Goal: Task Accomplishment & Management: Manage account settings

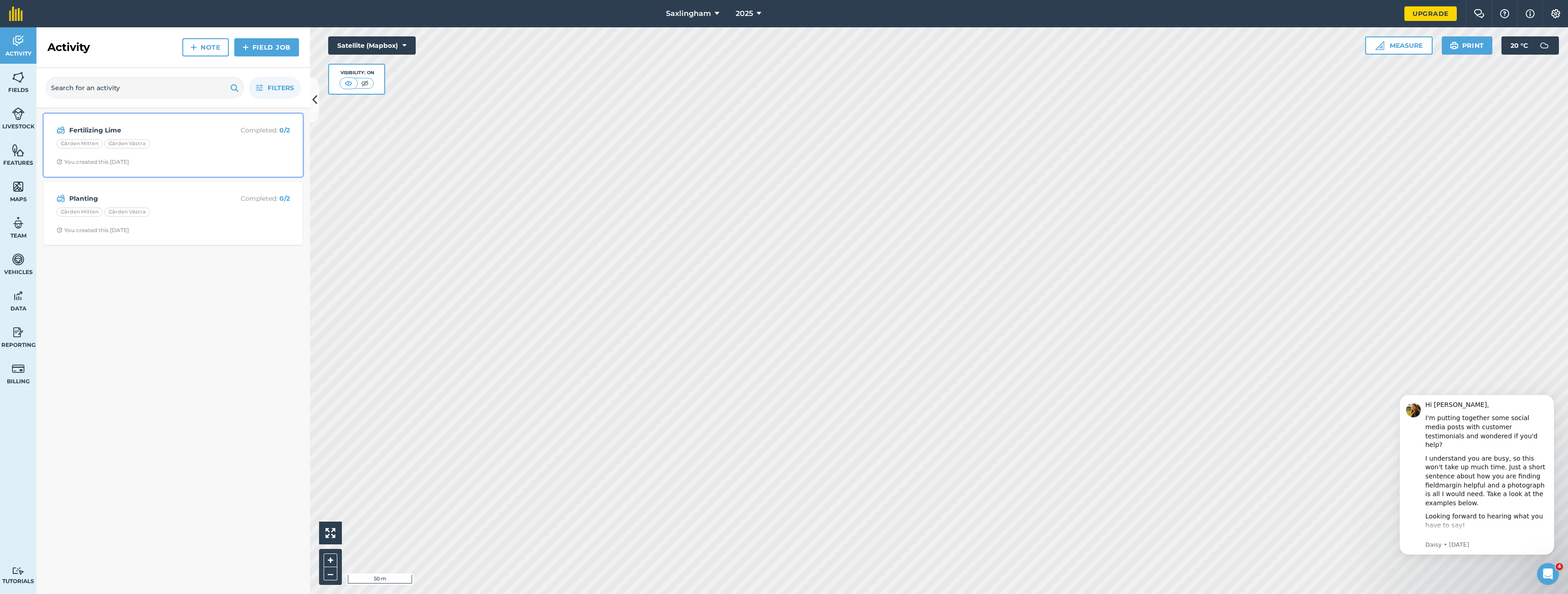
click at [193, 144] on div "Gården Mitten Gården Västra" at bounding box center [173, 145] width 233 height 12
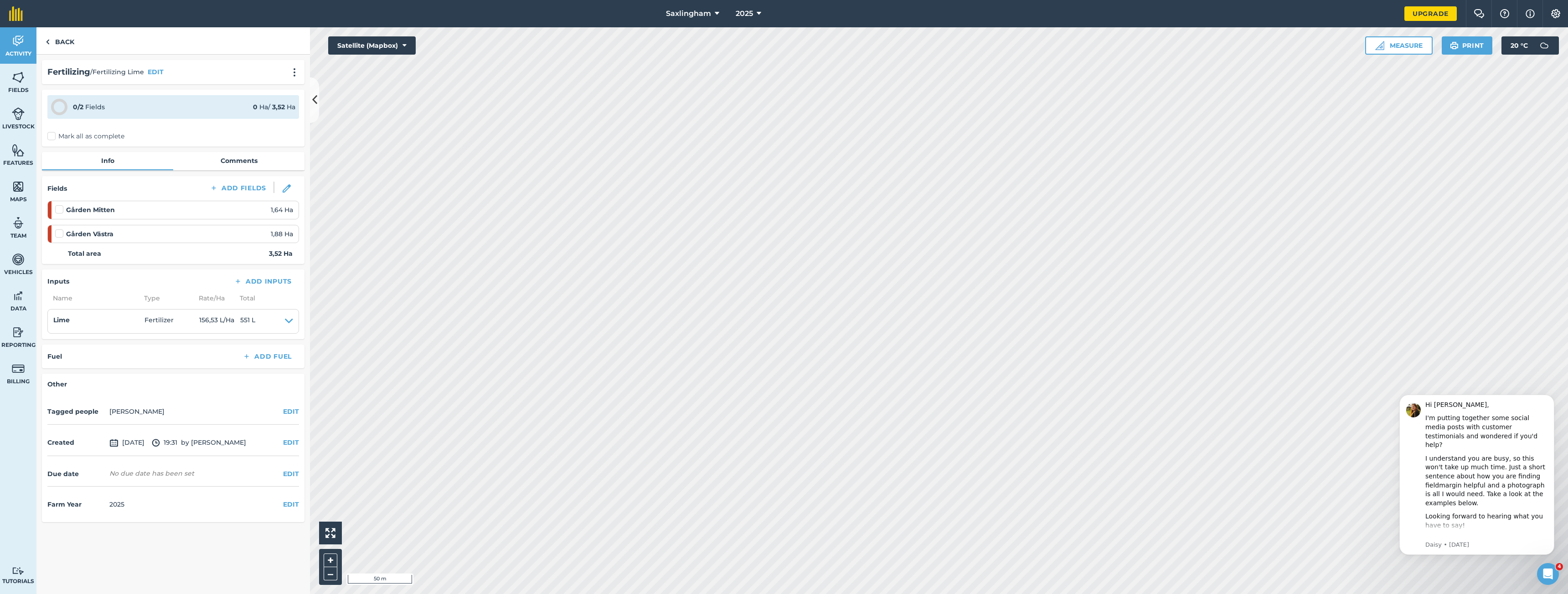
click at [299, 81] on div "Fertilizing / Fertilizing Lime EDIT" at bounding box center [173, 71] width 262 height 24
click at [293, 72] on img at bounding box center [294, 72] width 11 height 9
click at [275, 108] on link "Delete" at bounding box center [275, 114] width 58 height 18
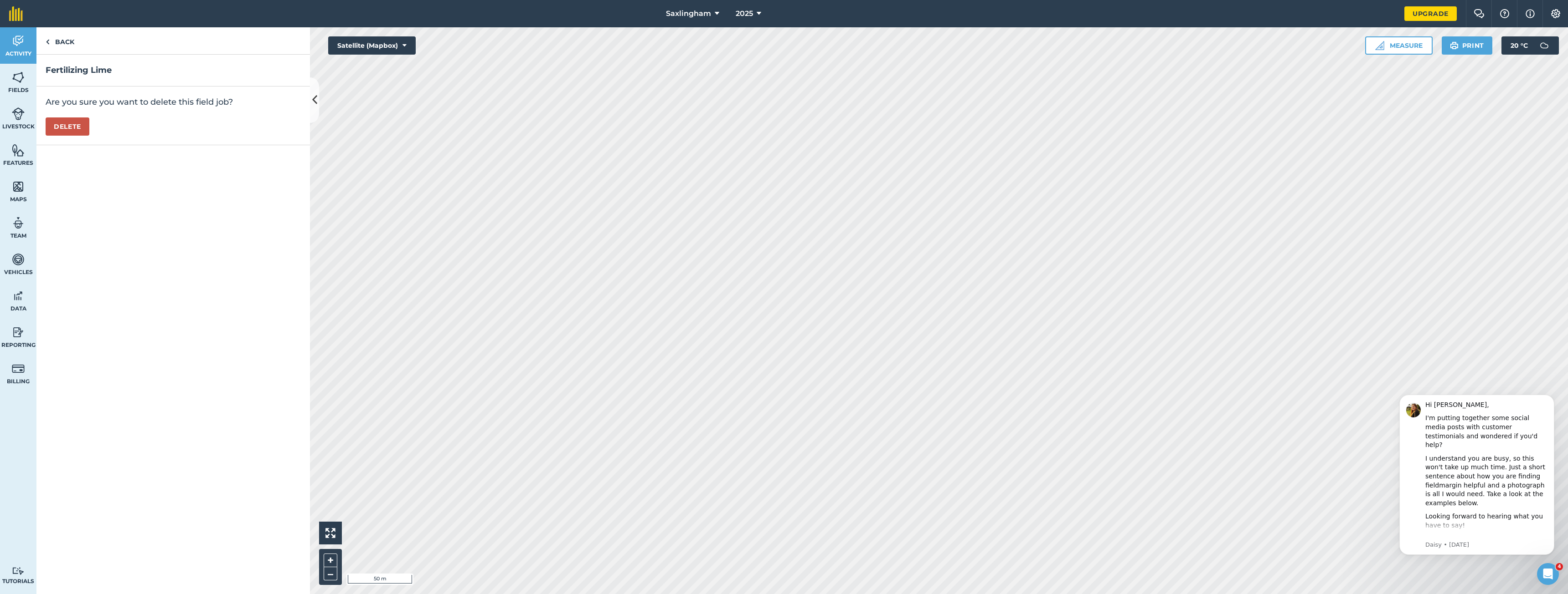
click at [68, 117] on div "Are you sure you want to delete this field job? [GEOGRAPHIC_DATA]" at bounding box center [173, 116] width 273 height 59
click at [68, 121] on button "Delete" at bounding box center [67, 127] width 43 height 18
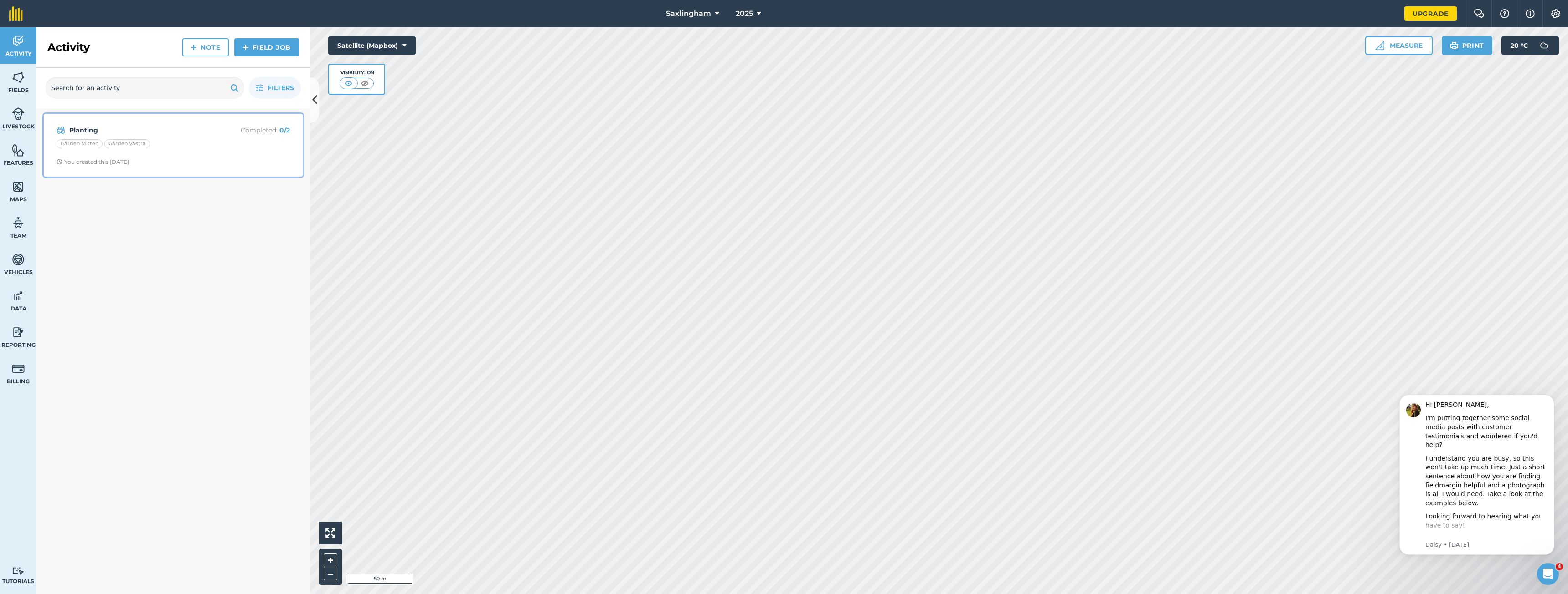
click at [110, 125] on div "Planting Completed : 0 / 2 Gården Mitten Gården Västra You created this [DATE]" at bounding box center [173, 145] width 248 height 52
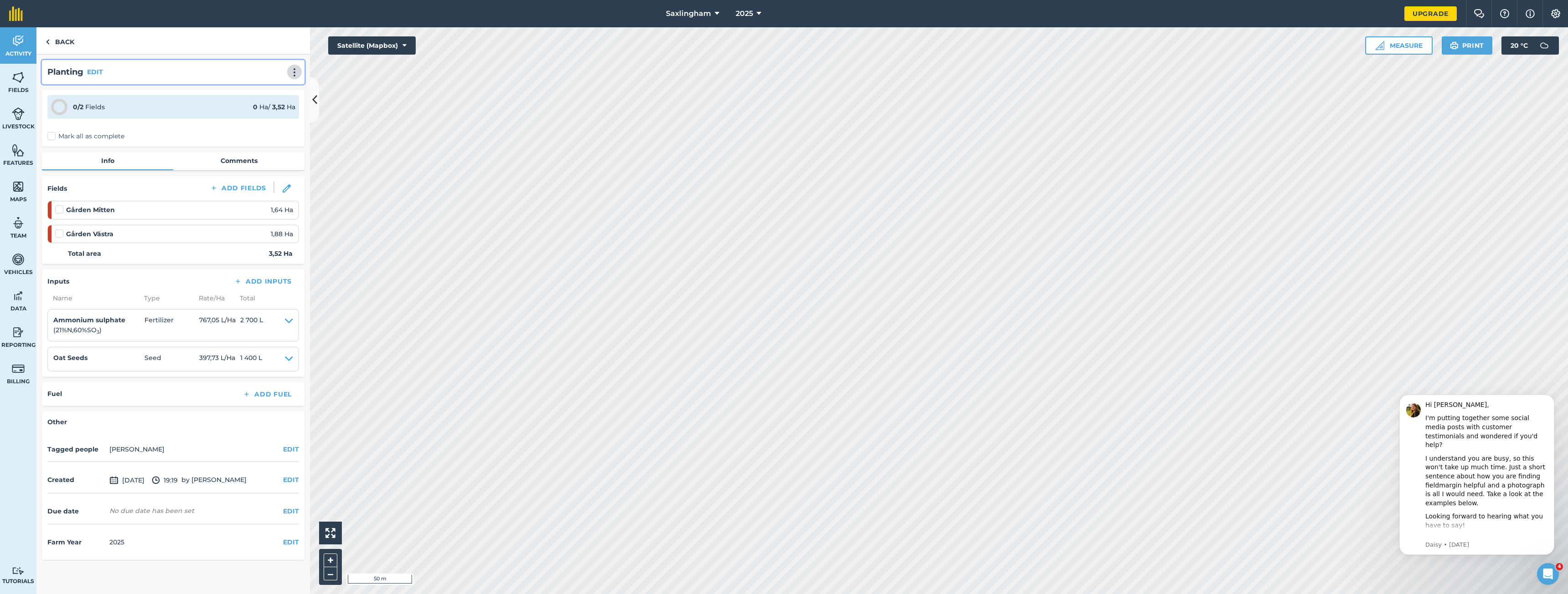
click at [298, 71] on img at bounding box center [294, 72] width 11 height 9
click at [280, 114] on link "Delete" at bounding box center [275, 114] width 58 height 18
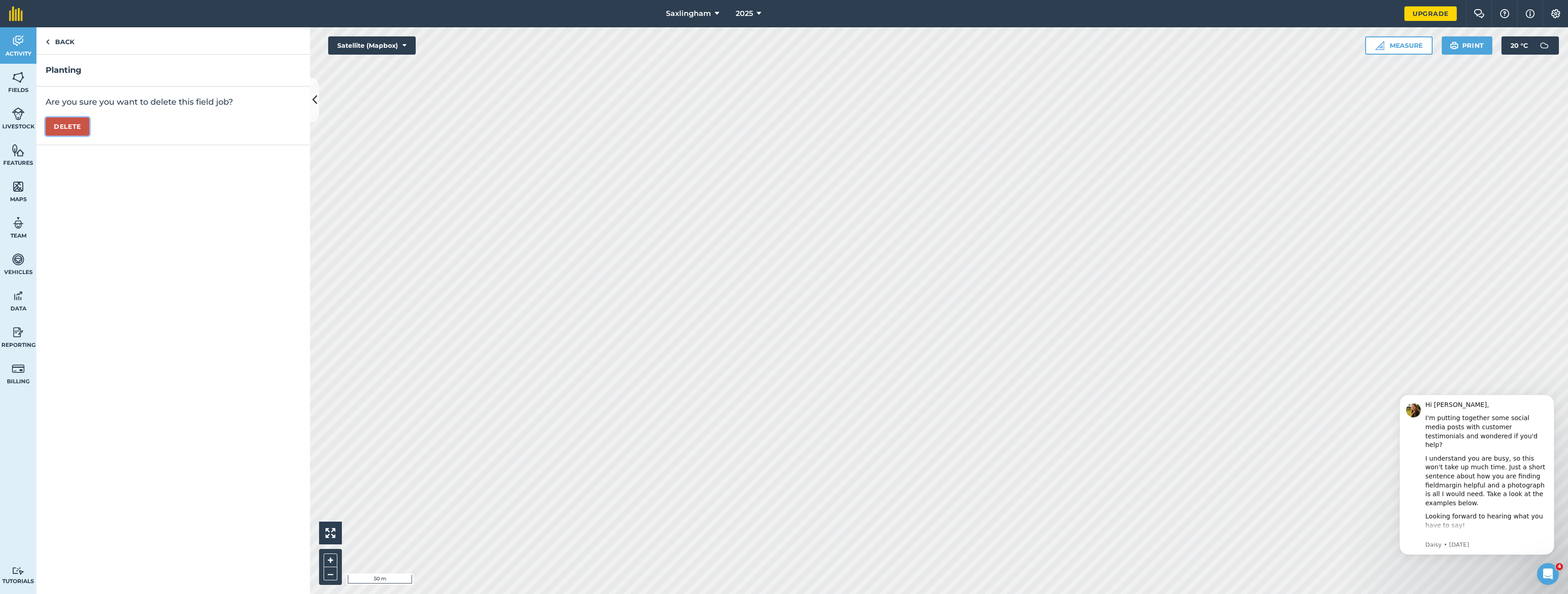
click at [82, 127] on button "Delete" at bounding box center [67, 127] width 43 height 18
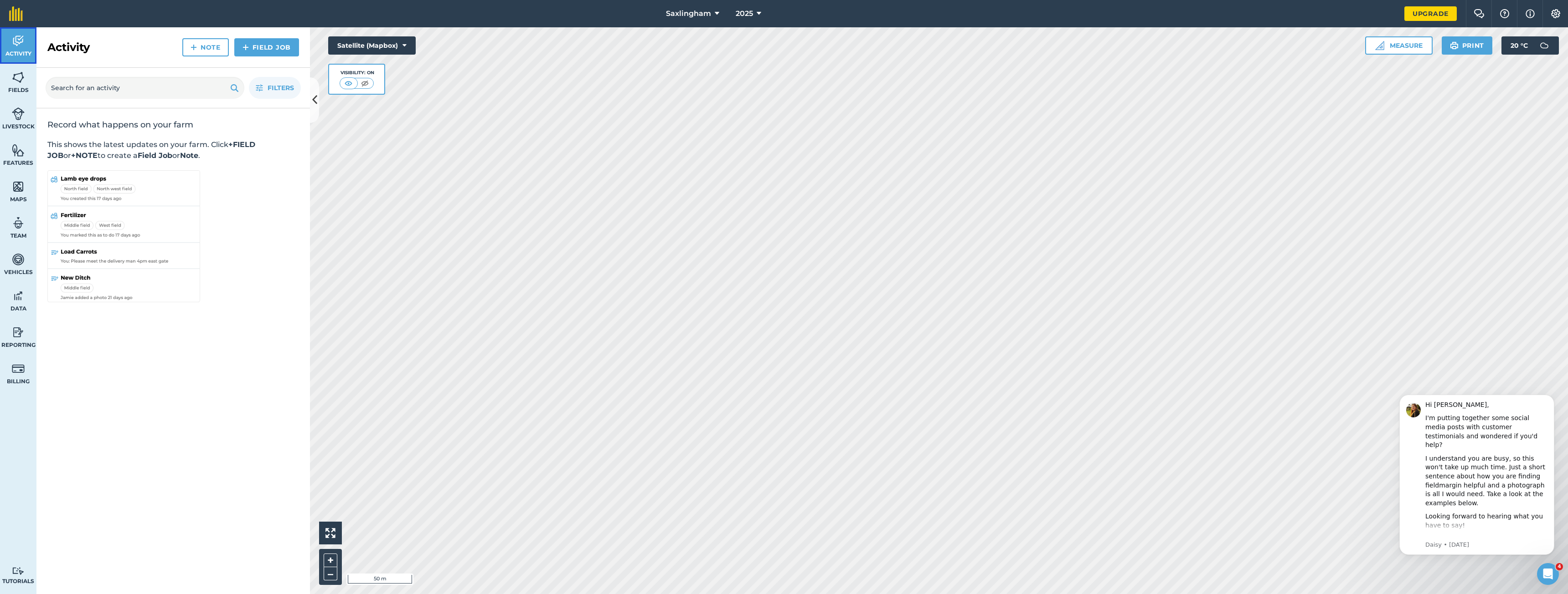
drag, startPoint x: 14, startPoint y: 46, endPoint x: 22, endPoint y: 69, distance: 24.4
click at [14, 46] on img at bounding box center [18, 41] width 13 height 14
click at [22, 69] on link "Fields" at bounding box center [18, 82] width 36 height 36
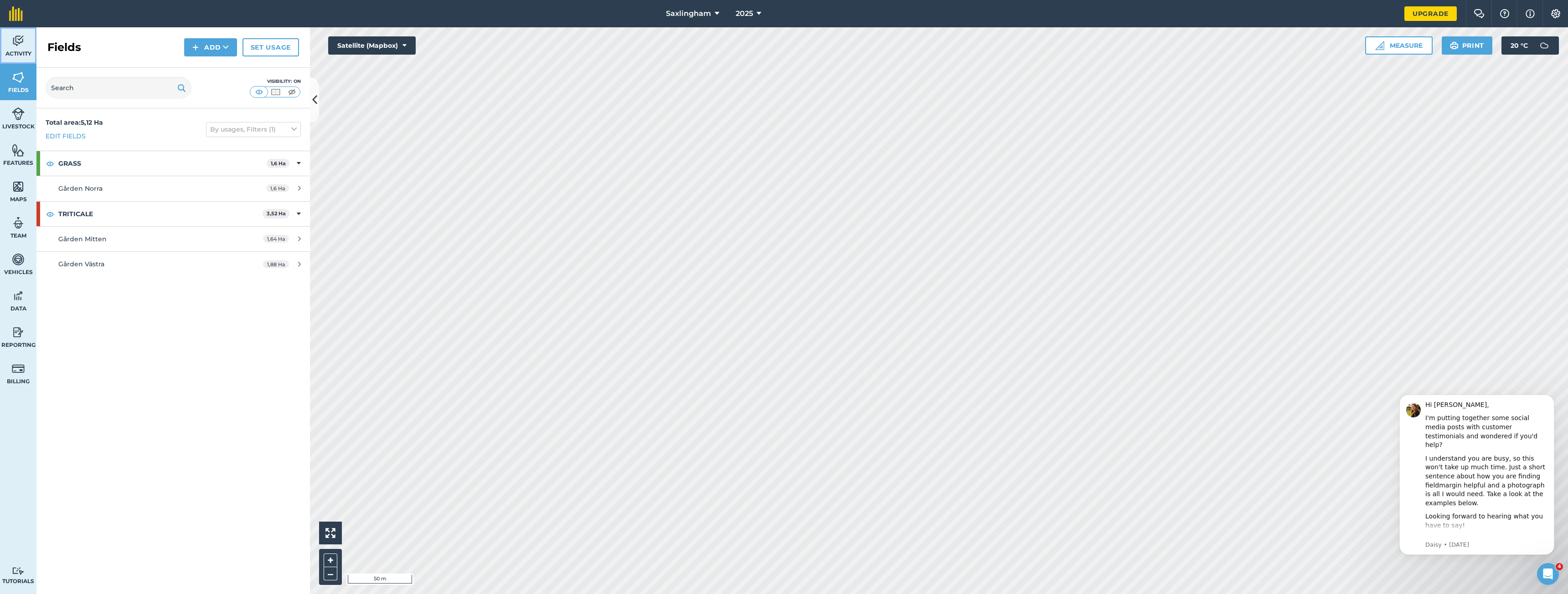
click at [16, 48] on link "Activity" at bounding box center [18, 45] width 36 height 36
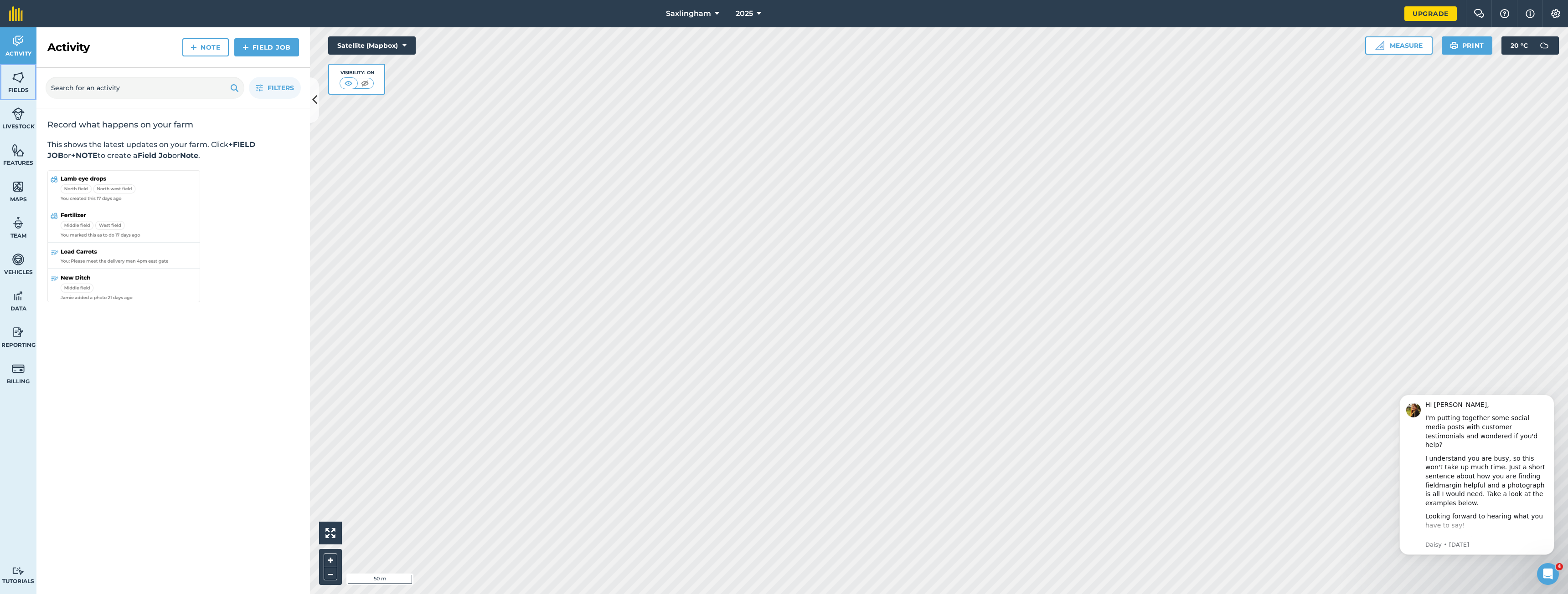
click at [14, 90] on span "Fields" at bounding box center [18, 90] width 36 height 7
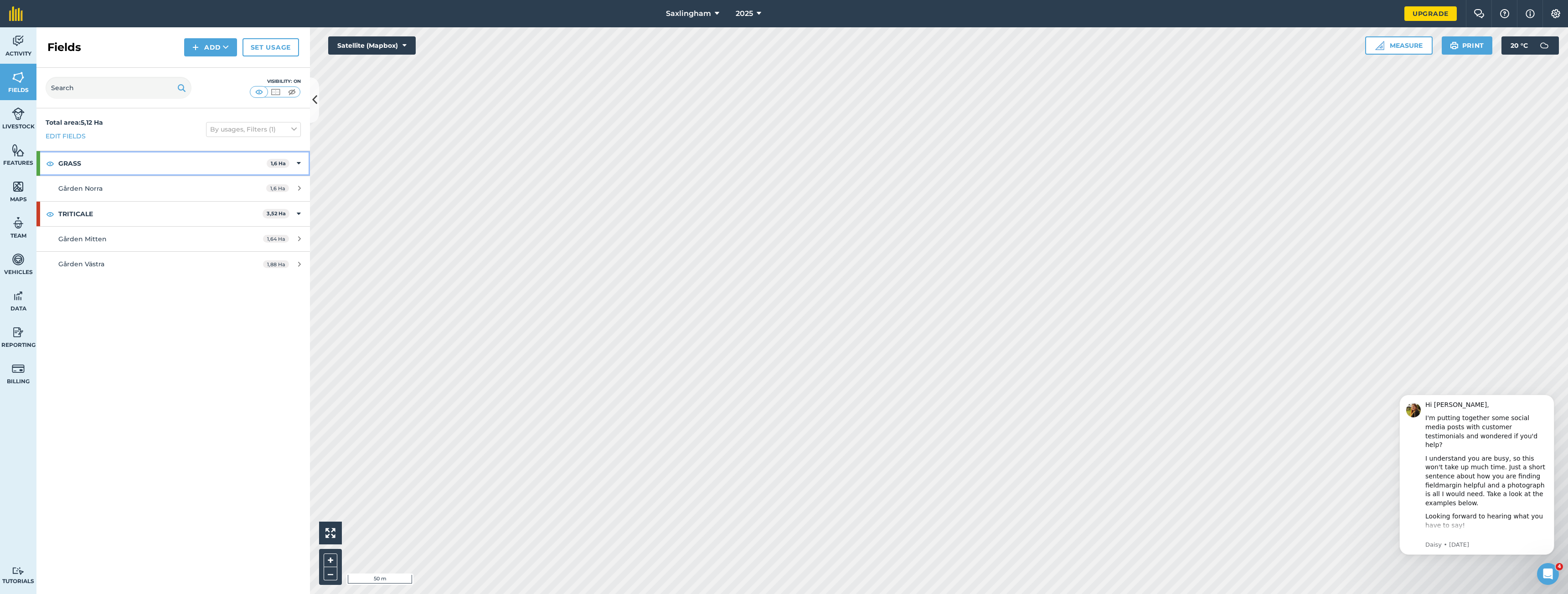
click at [296, 160] on div "GRASS 1,6 Ha" at bounding box center [173, 163] width 273 height 24
click at [299, 190] on icon at bounding box center [299, 188] width 5 height 10
click at [299, 185] on div "TRITICALE 3,52 Ha" at bounding box center [173, 188] width 273 height 24
click at [293, 212] on div "1,64 Ha" at bounding box center [282, 214] width 56 height 7
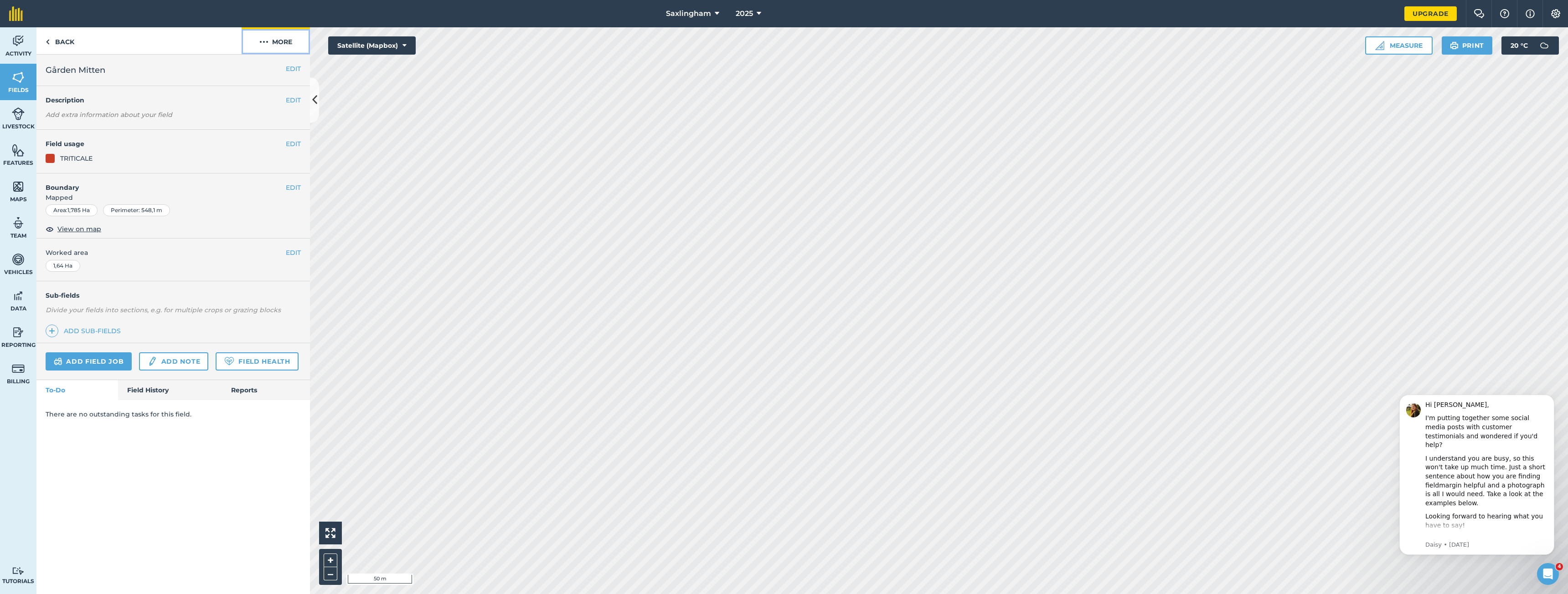
click at [289, 46] on button "More" at bounding box center [276, 41] width 69 height 27
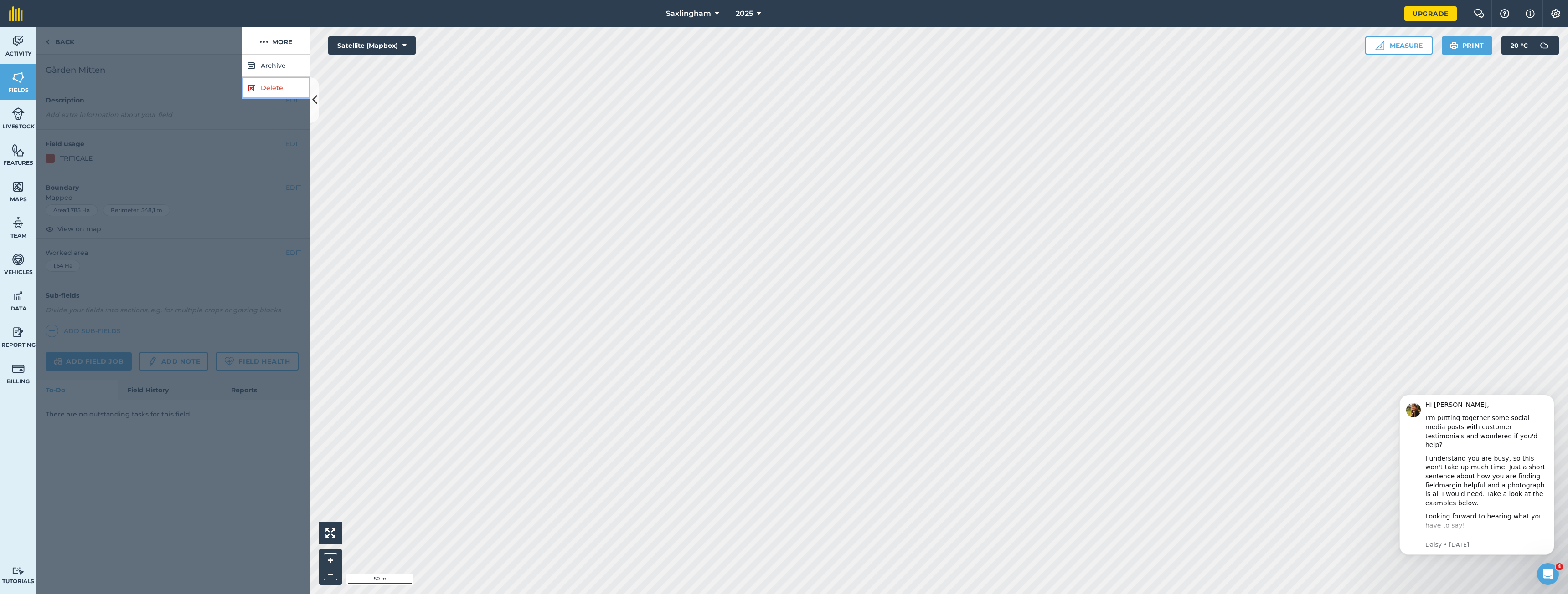
click at [256, 88] on link "Delete" at bounding box center [276, 88] width 69 height 23
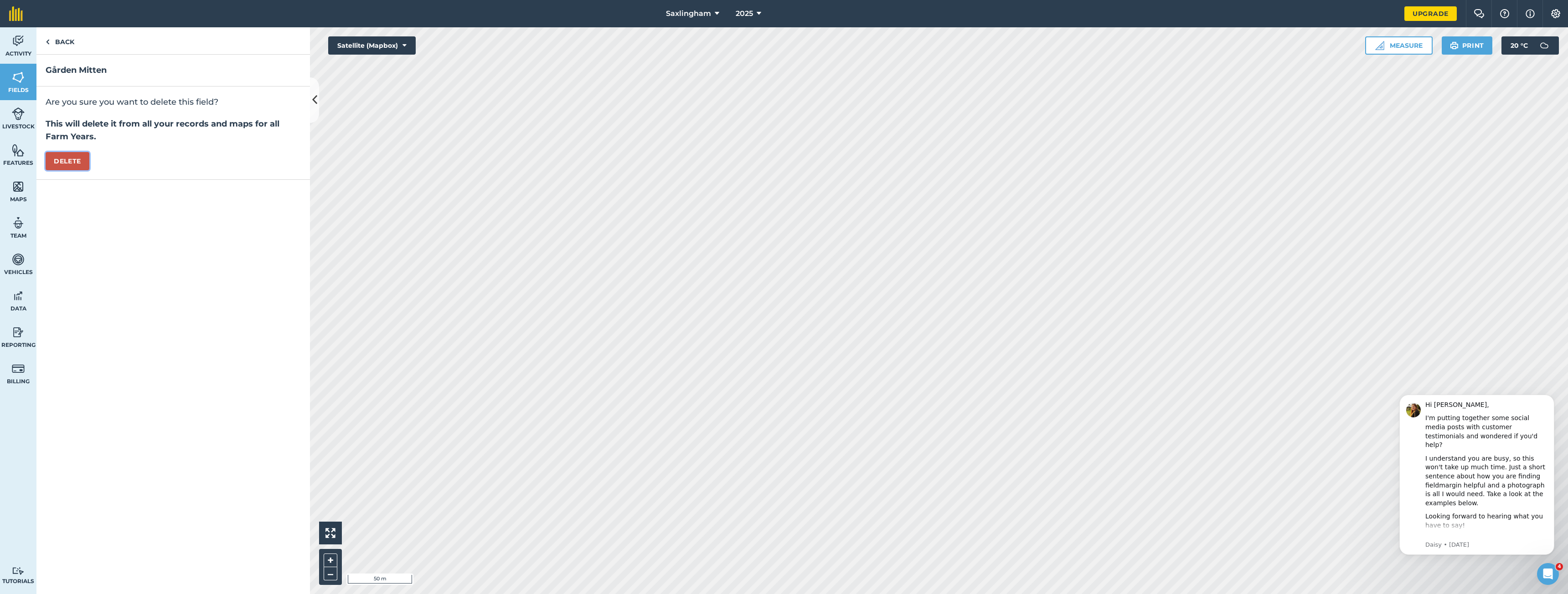
click at [69, 158] on button "Delete" at bounding box center [67, 161] width 43 height 18
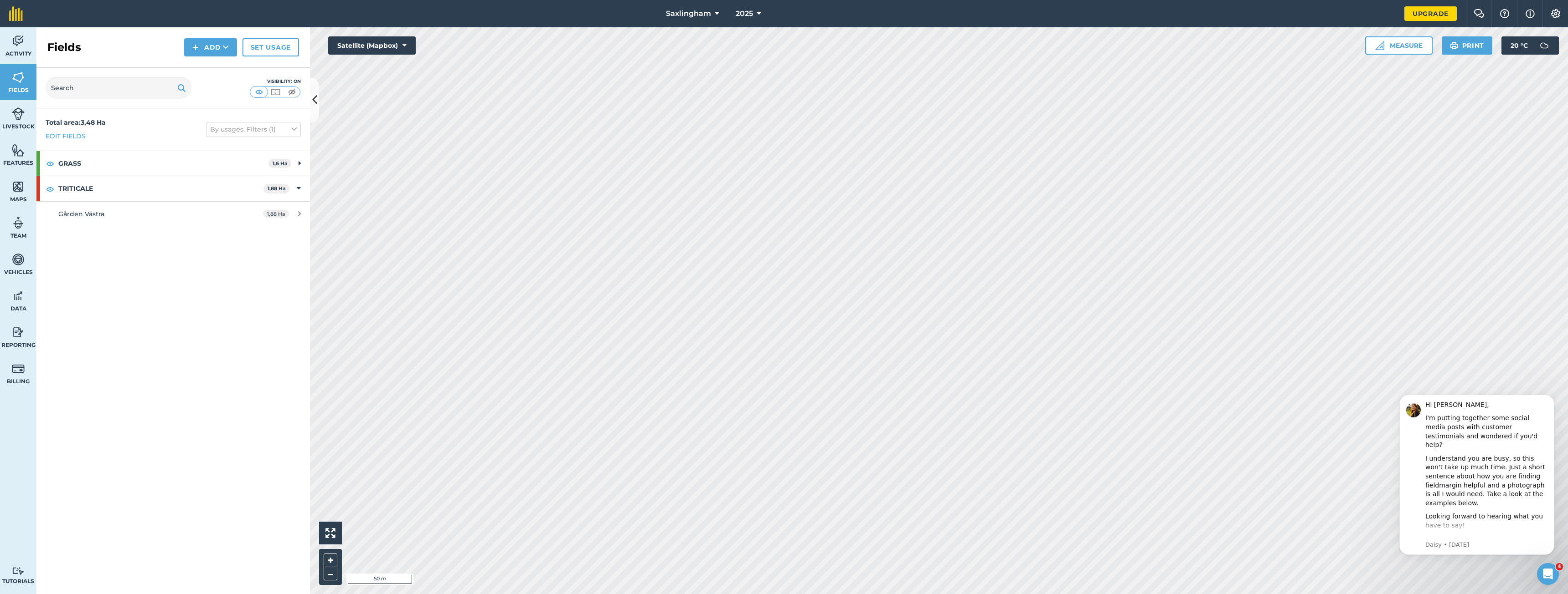
click at [302, 218] on div "Activity Fields Livestock Features Maps Team Vehicles Data Reporting Billing Tu…" at bounding box center [784, 310] width 1568 height 567
click at [297, 218] on link "[STREET_ADDRESS]" at bounding box center [173, 213] width 273 height 24
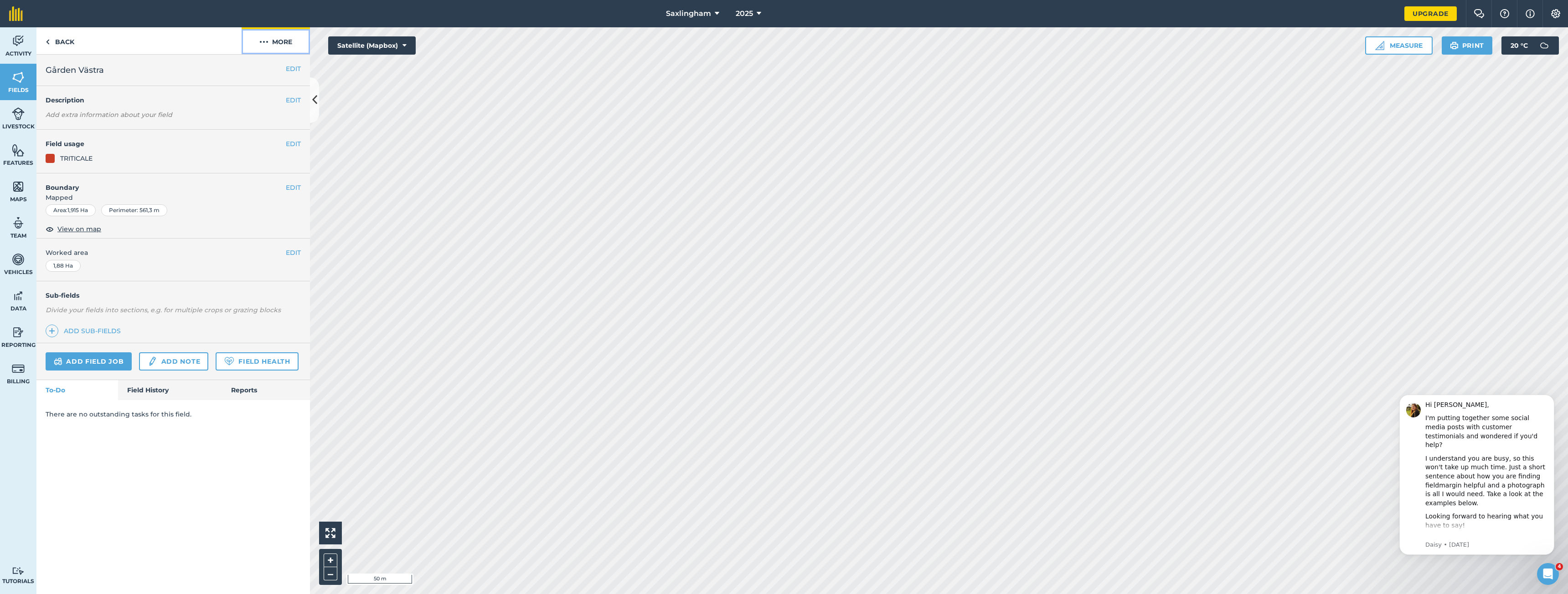
click at [270, 39] on button "More" at bounding box center [276, 41] width 69 height 27
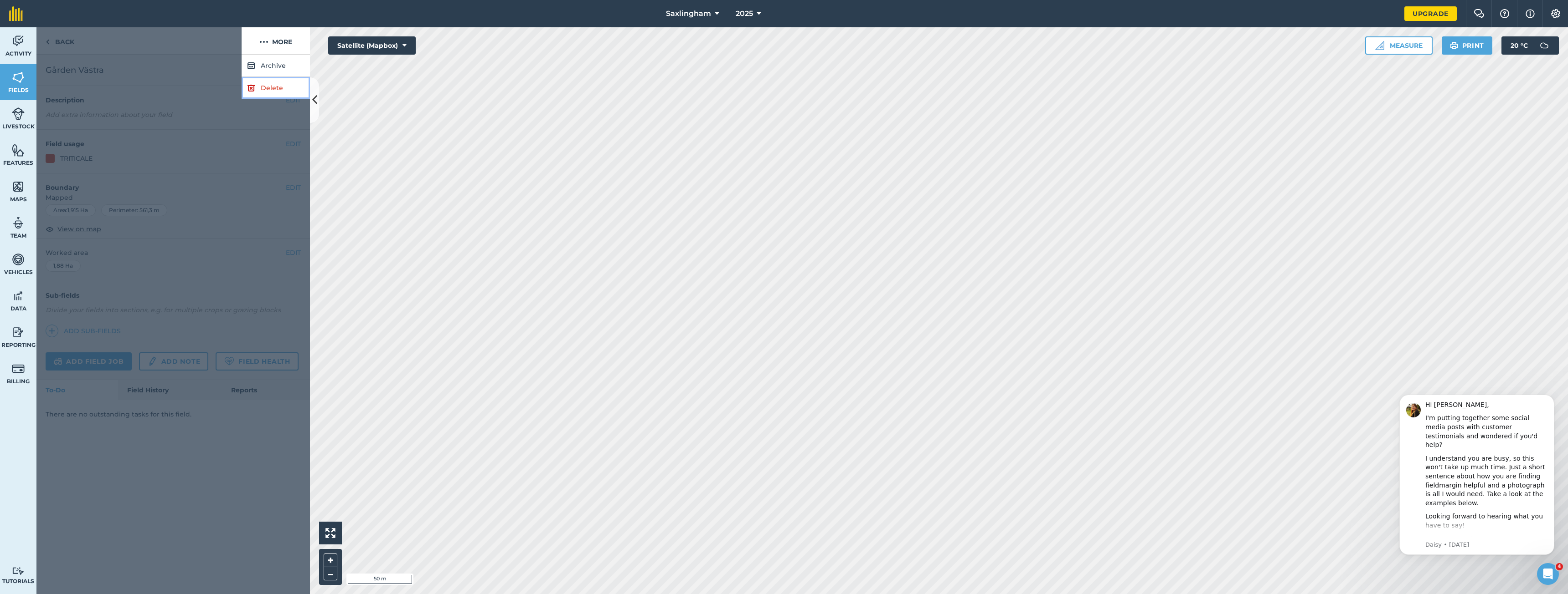
click at [256, 90] on link "Delete" at bounding box center [276, 88] width 69 height 23
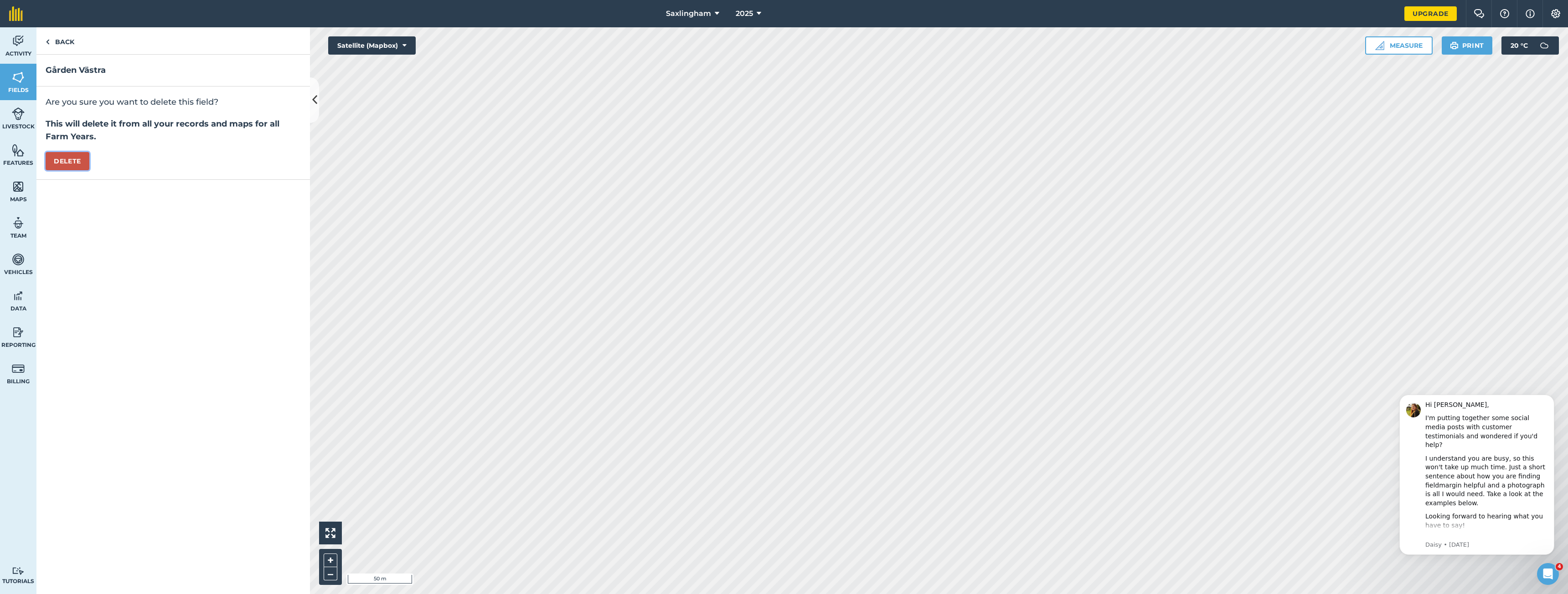
click at [80, 155] on button "Delete" at bounding box center [67, 161] width 43 height 18
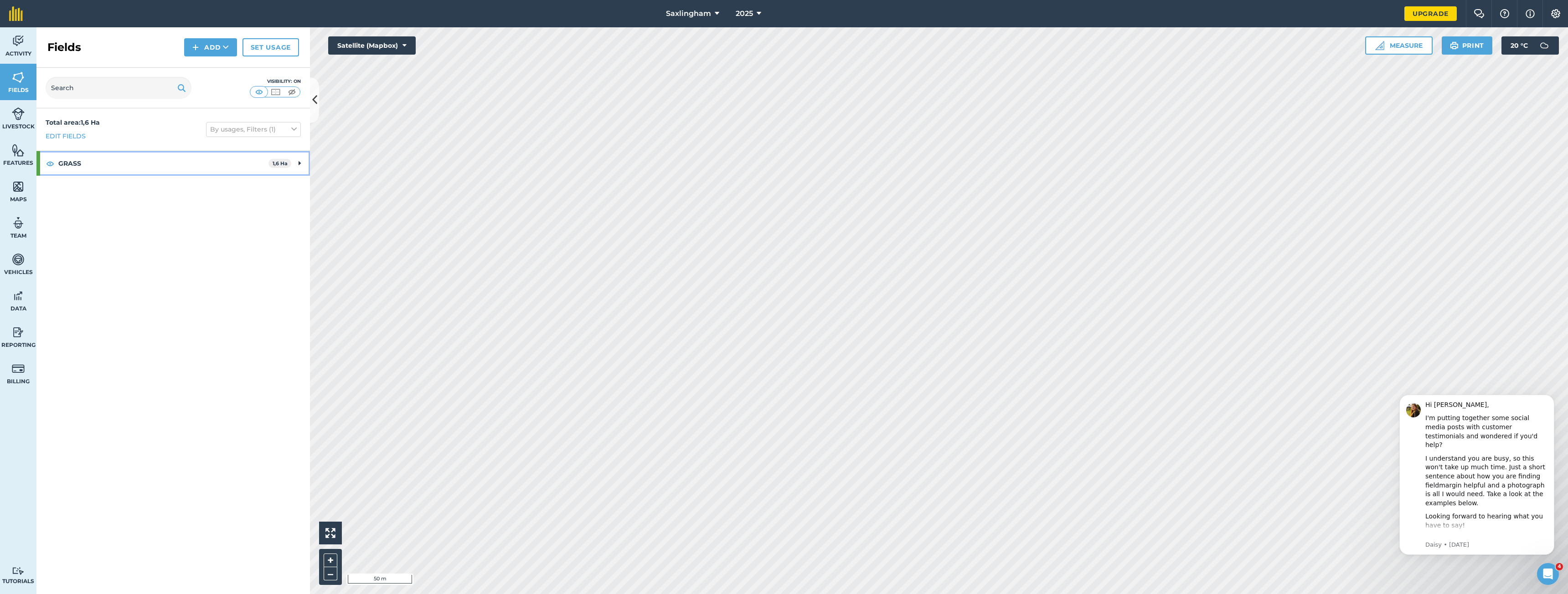
drag, startPoint x: 161, startPoint y: 154, endPoint x: 185, endPoint y: 156, distance: 24.1
click at [162, 154] on strong "GRASS" at bounding box center [163, 163] width 210 height 24
click at [150, 184] on div "Gården Norra" at bounding box center [143, 188] width 171 height 10
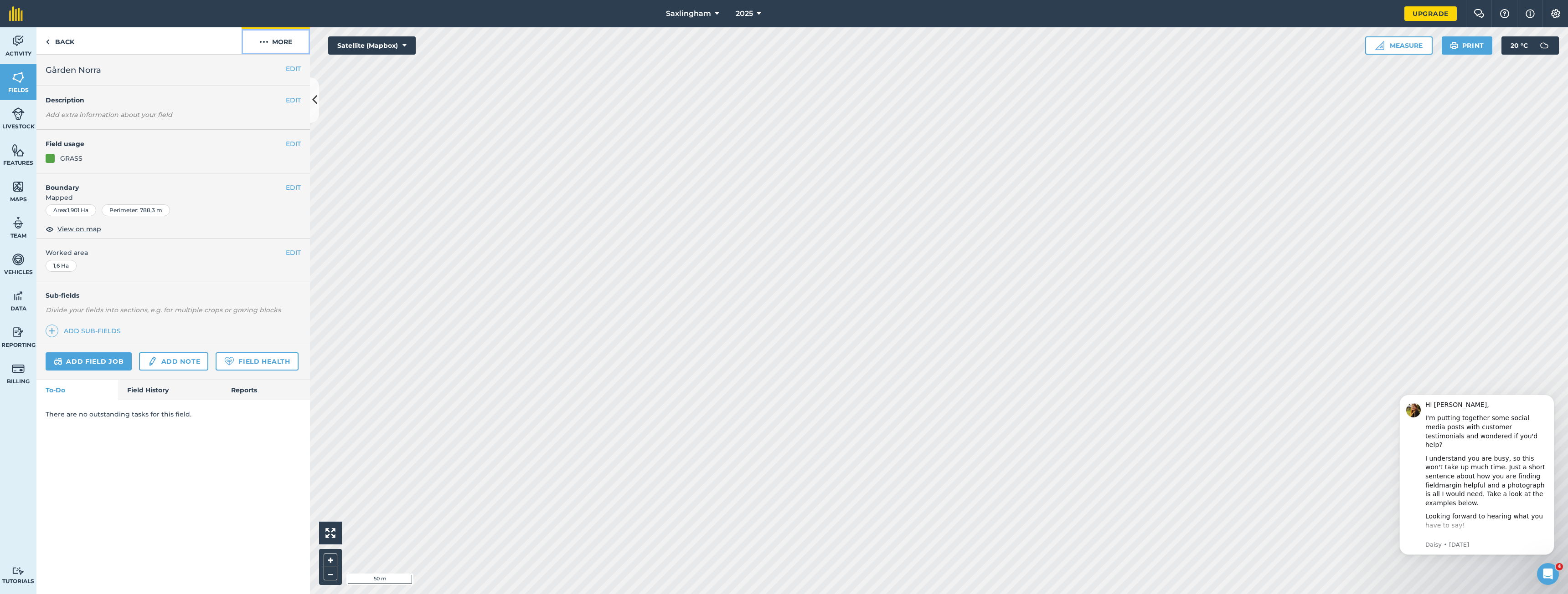
click at [271, 39] on button "More" at bounding box center [276, 41] width 69 height 27
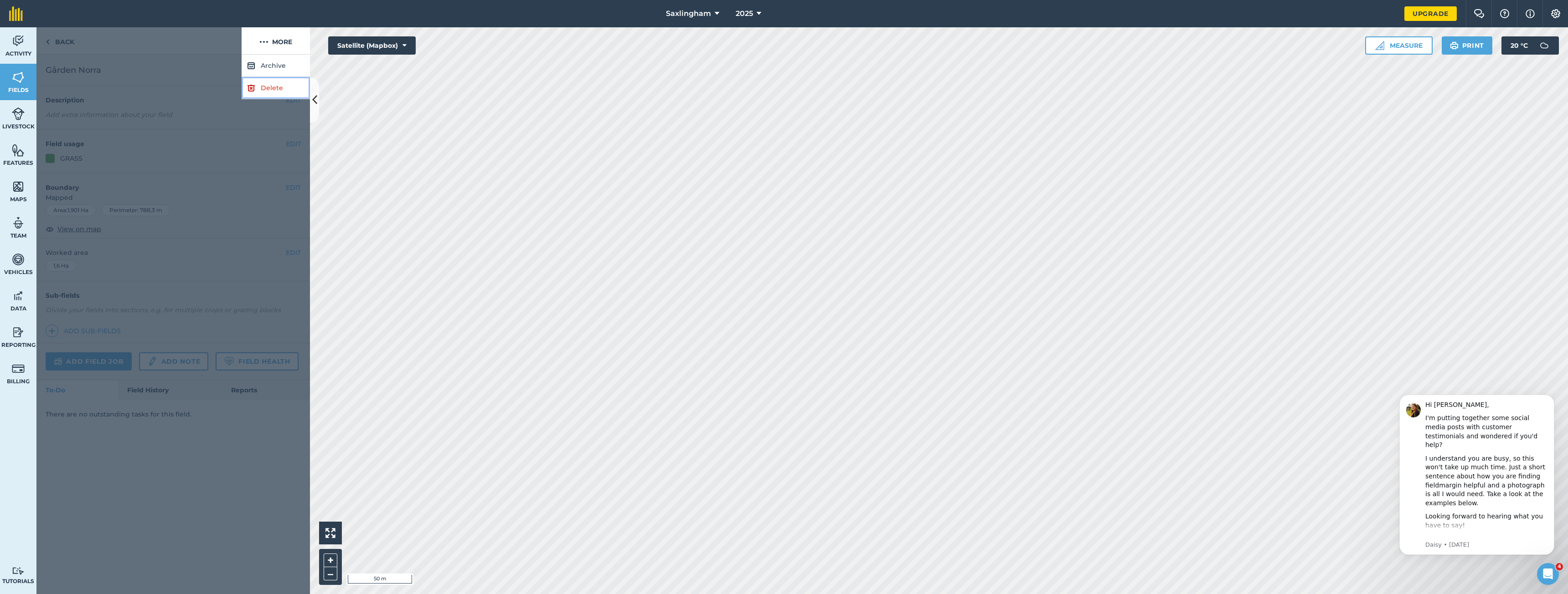
click at [258, 90] on link "Delete" at bounding box center [276, 88] width 69 height 23
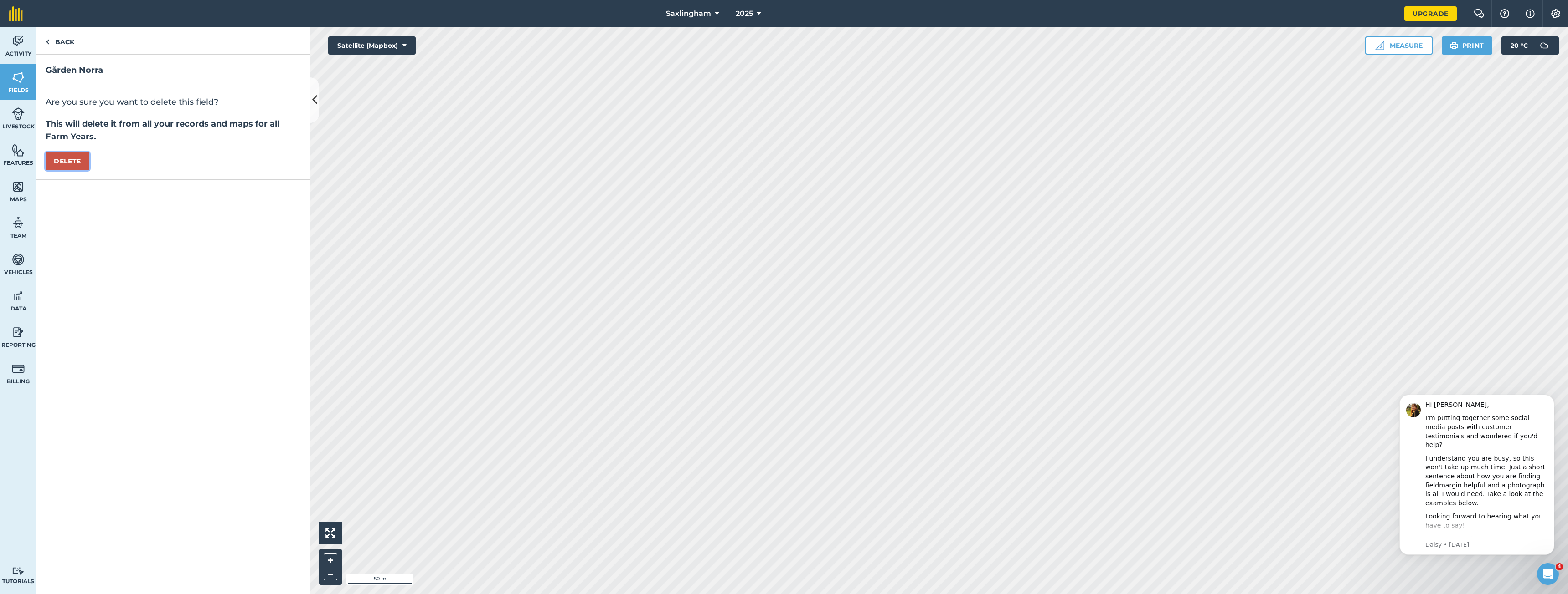
click at [74, 161] on button "Delete" at bounding box center [67, 161] width 43 height 18
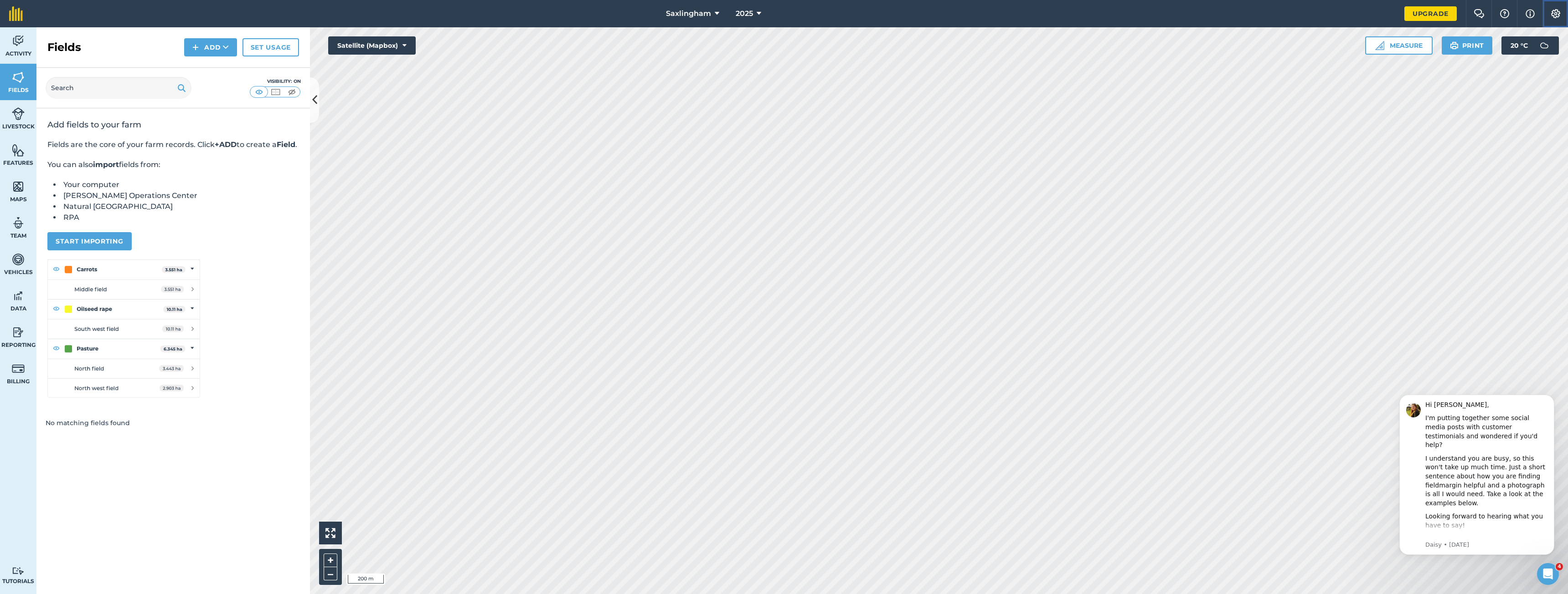
click at [1544, 16] on button "Settings" at bounding box center [1555, 14] width 25 height 27
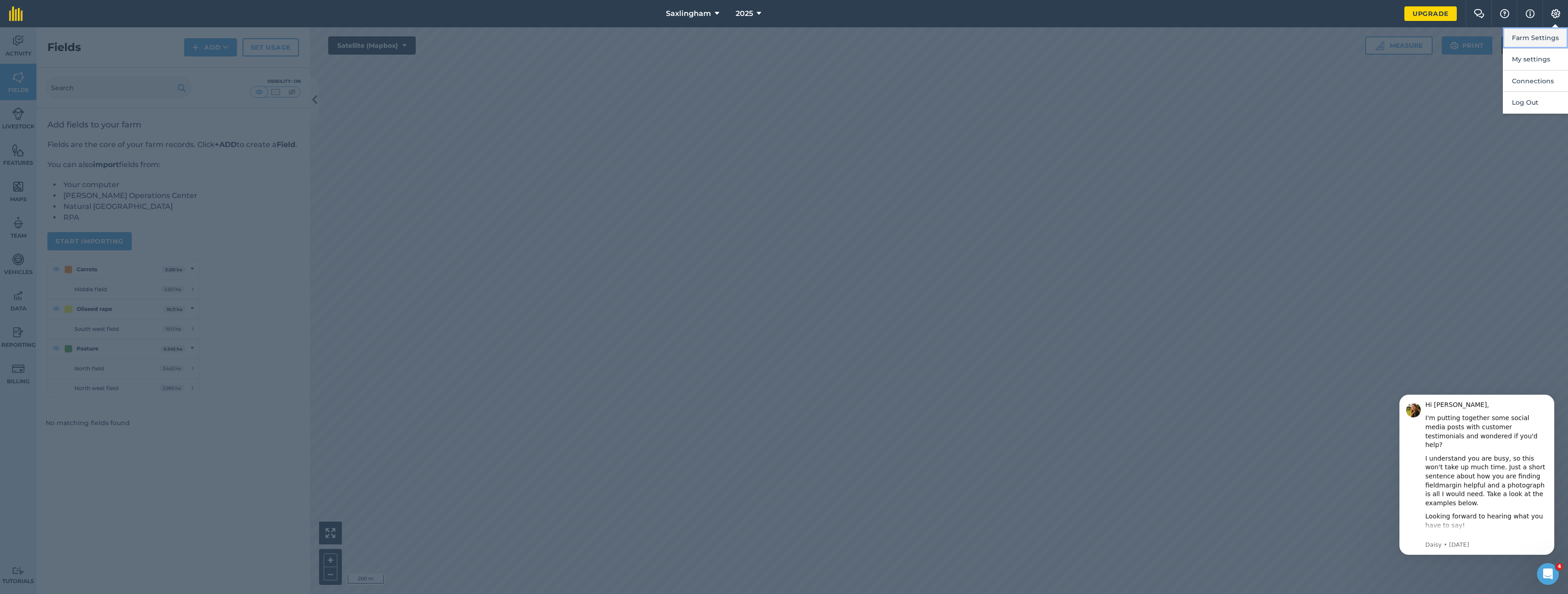
click at [1538, 36] on button "Farm Settings" at bounding box center [1535, 38] width 65 height 22
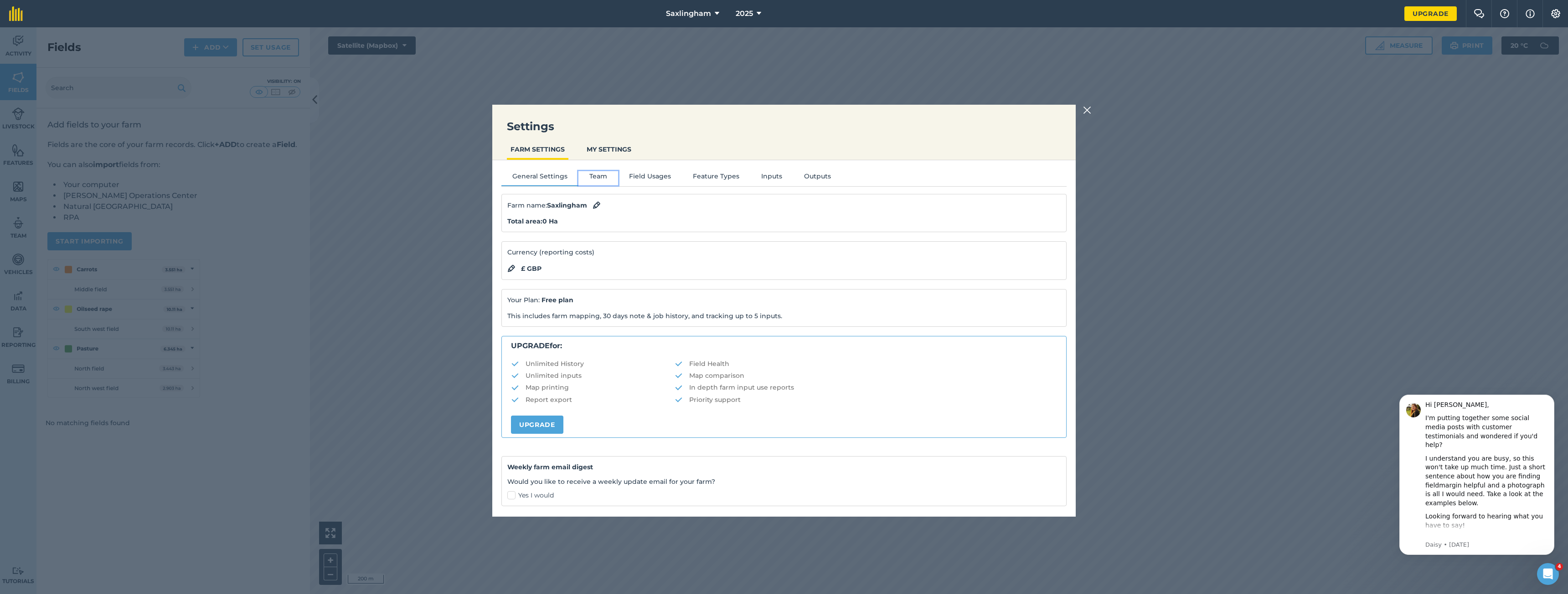
click at [600, 175] on button "Team" at bounding box center [598, 177] width 40 height 14
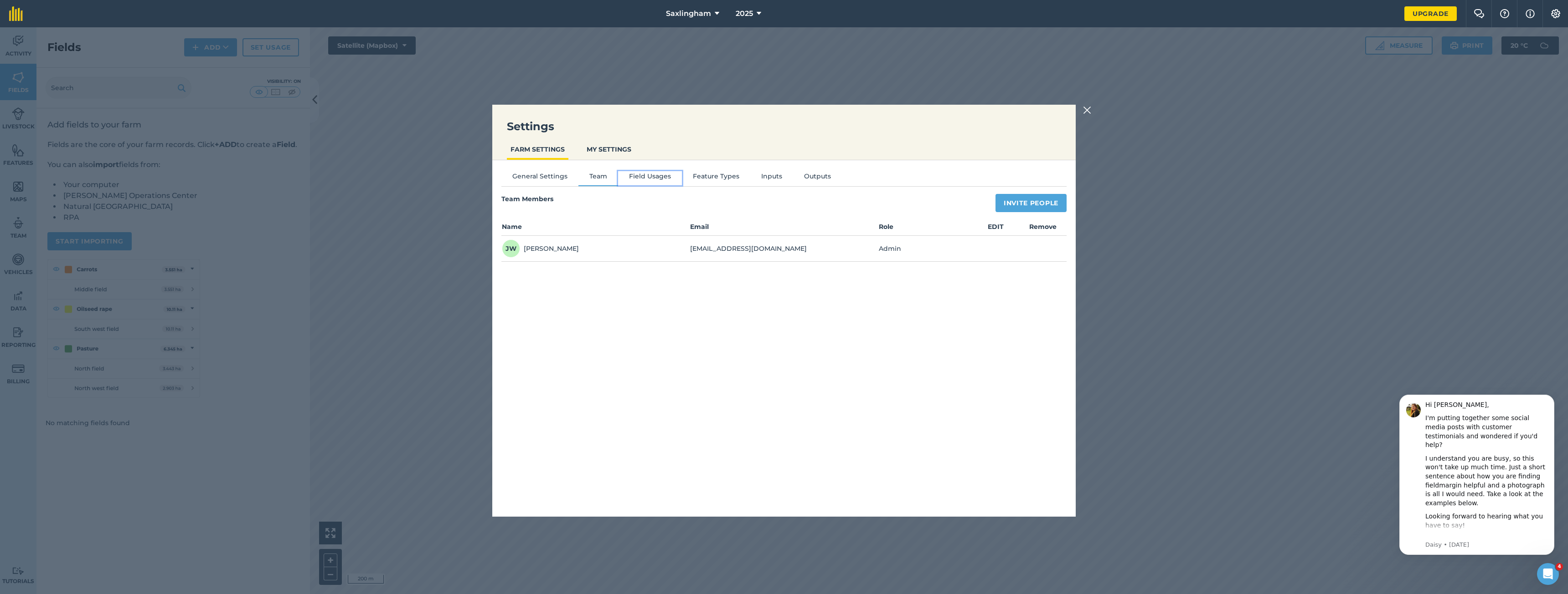
click at [659, 182] on button "Field Usages" at bounding box center [650, 177] width 64 height 14
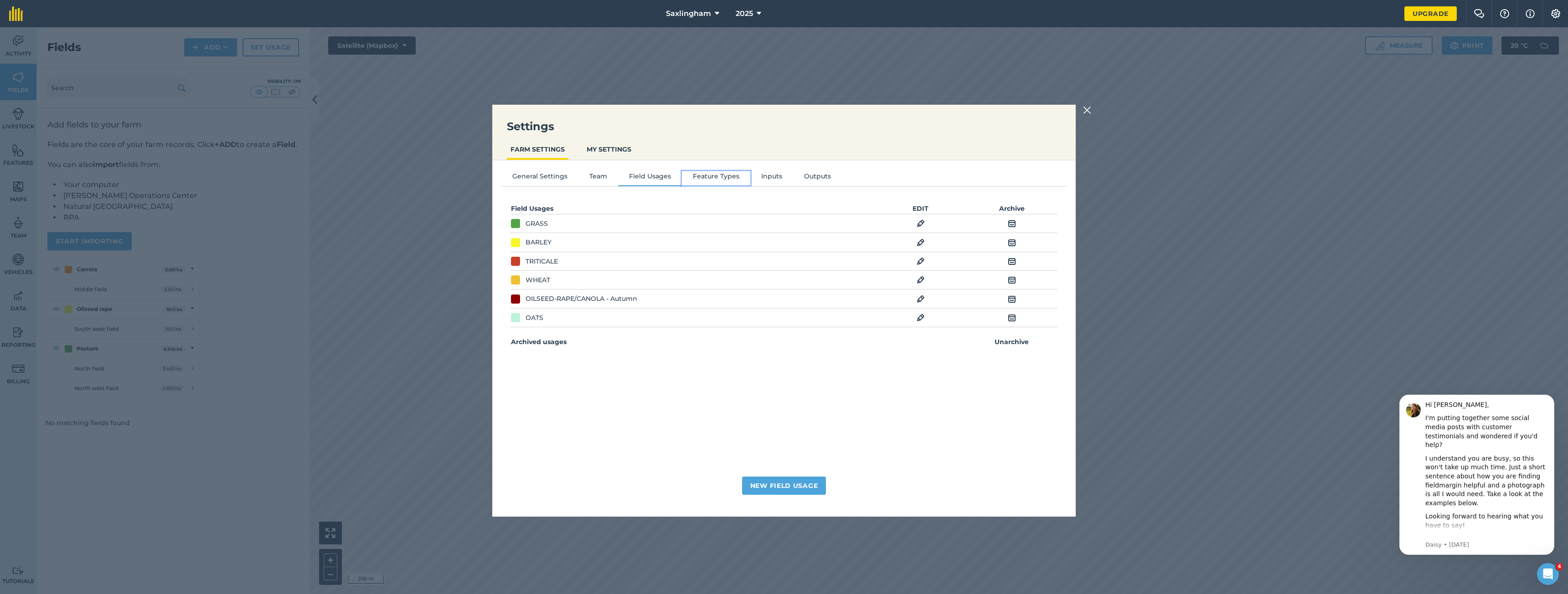
click at [717, 178] on button "Feature Types" at bounding box center [717, 177] width 69 height 14
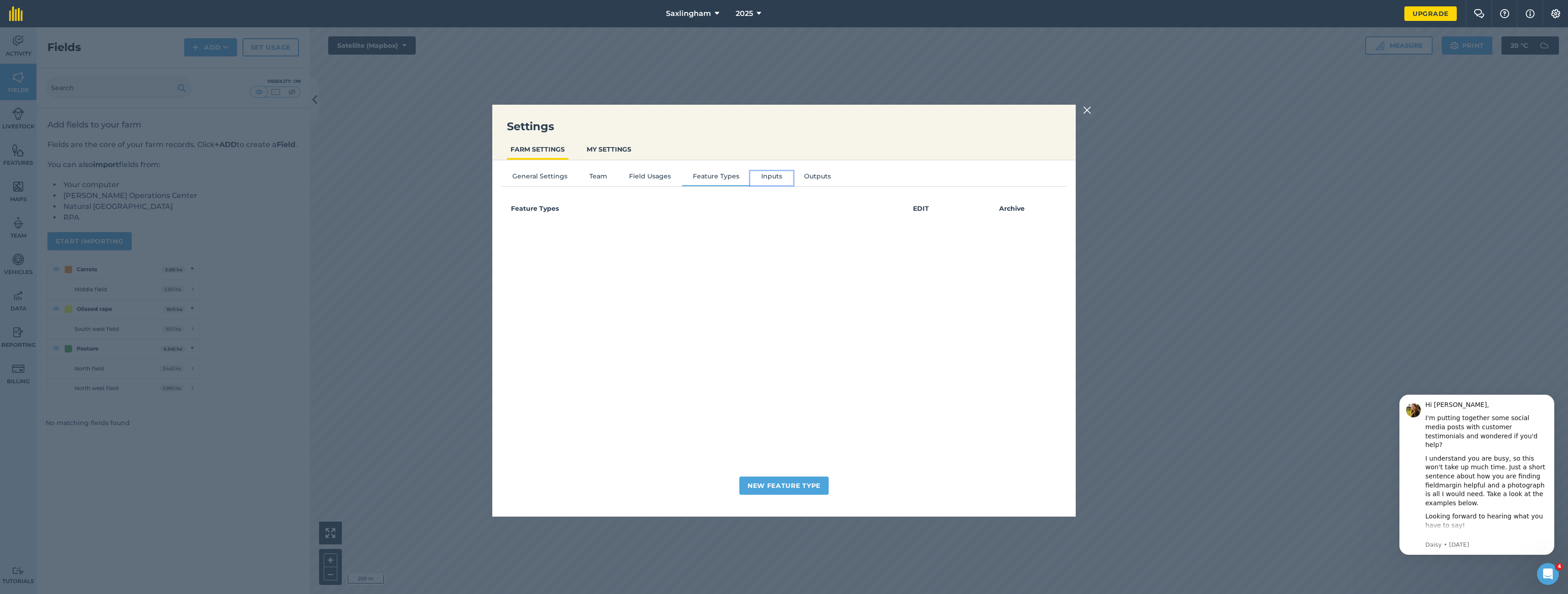
click at [778, 180] on button "Inputs" at bounding box center [771, 177] width 43 height 14
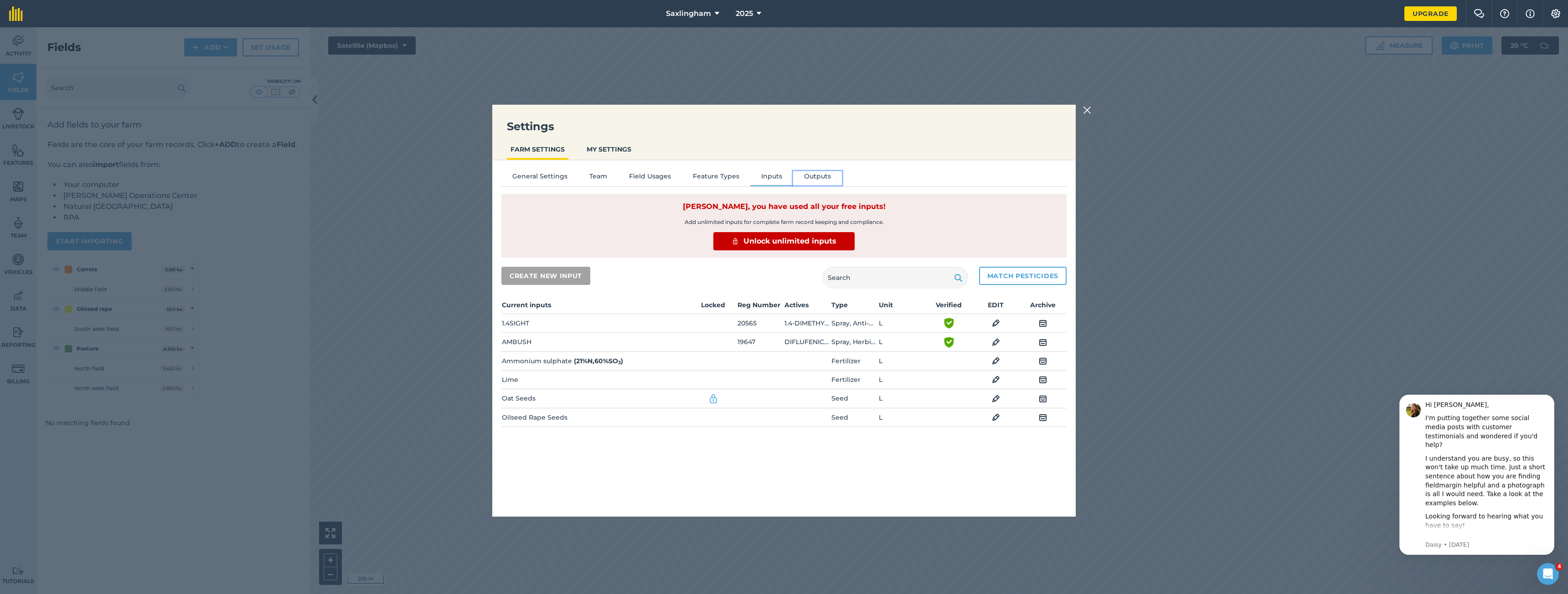
drag, startPoint x: 819, startPoint y: 176, endPoint x: 917, endPoint y: 175, distance: 98.0
click at [819, 176] on button "Outputs" at bounding box center [818, 177] width 49 height 14
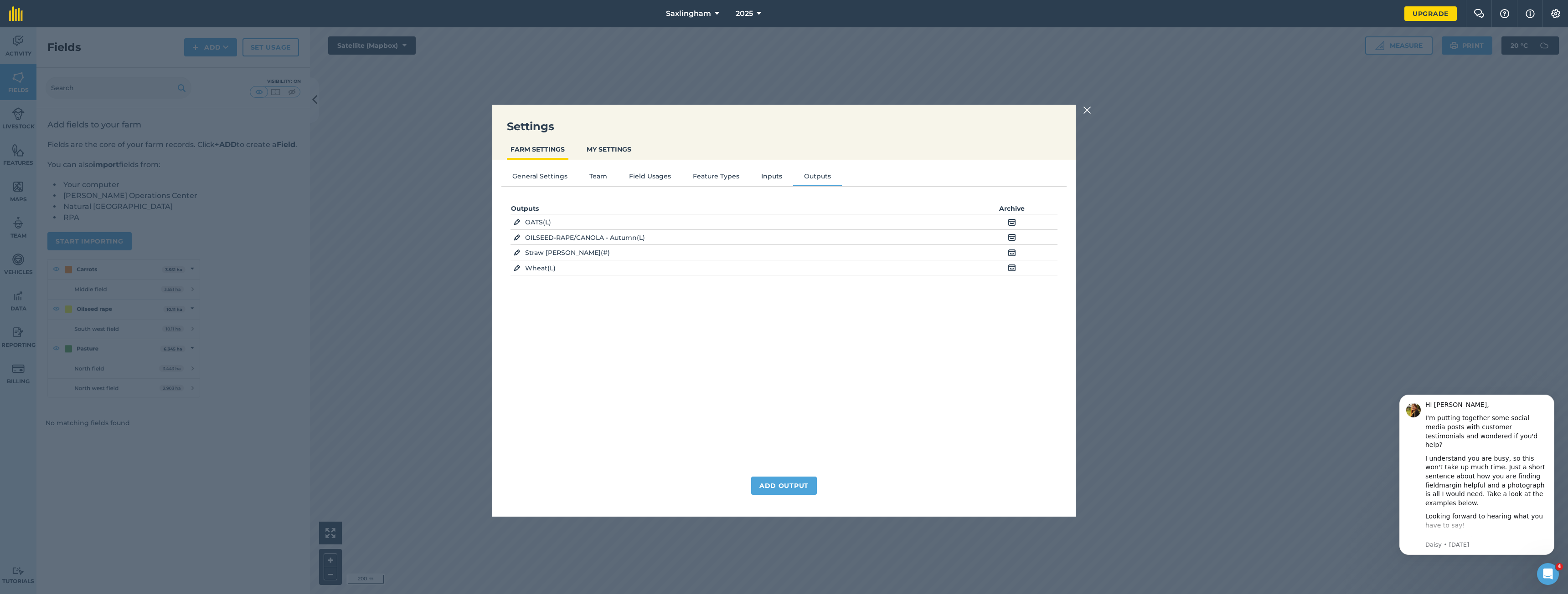
click at [1086, 112] on img at bounding box center [1087, 110] width 8 height 11
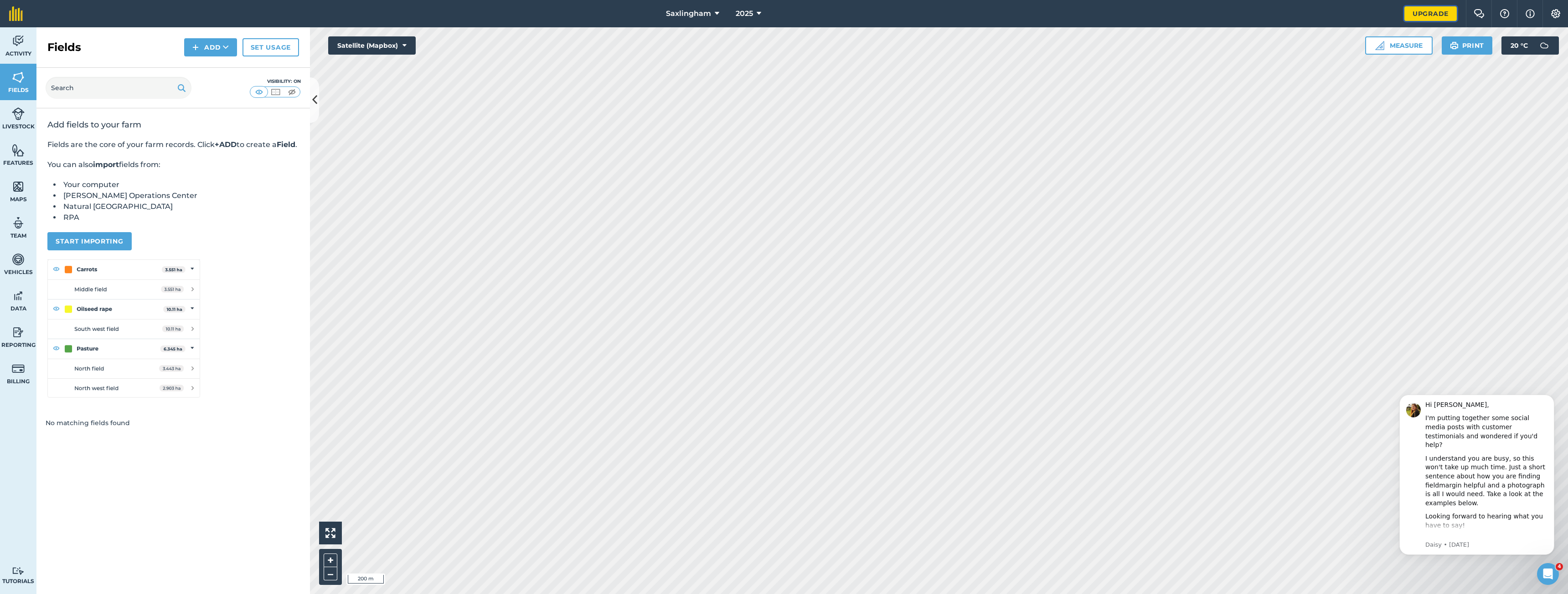
click at [1427, 18] on link "Upgrade" at bounding box center [1430, 14] width 52 height 14
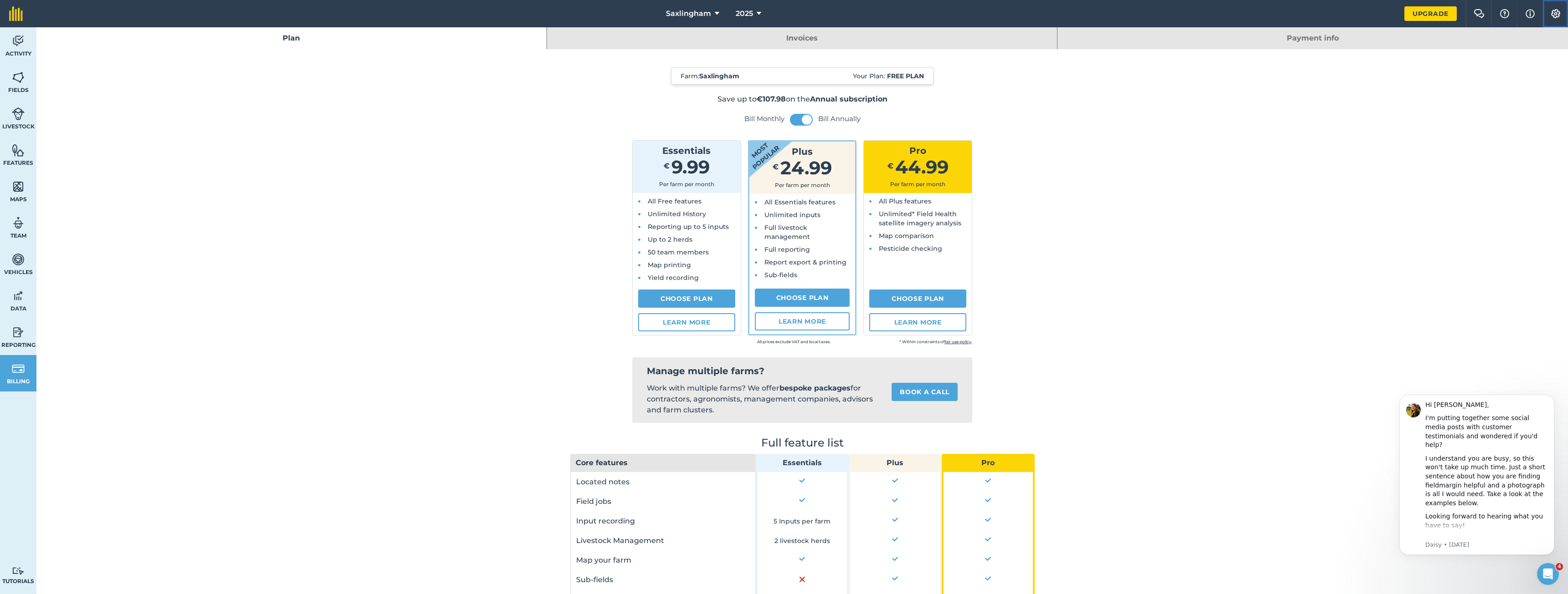
click at [1557, 18] on img at bounding box center [1555, 14] width 11 height 9
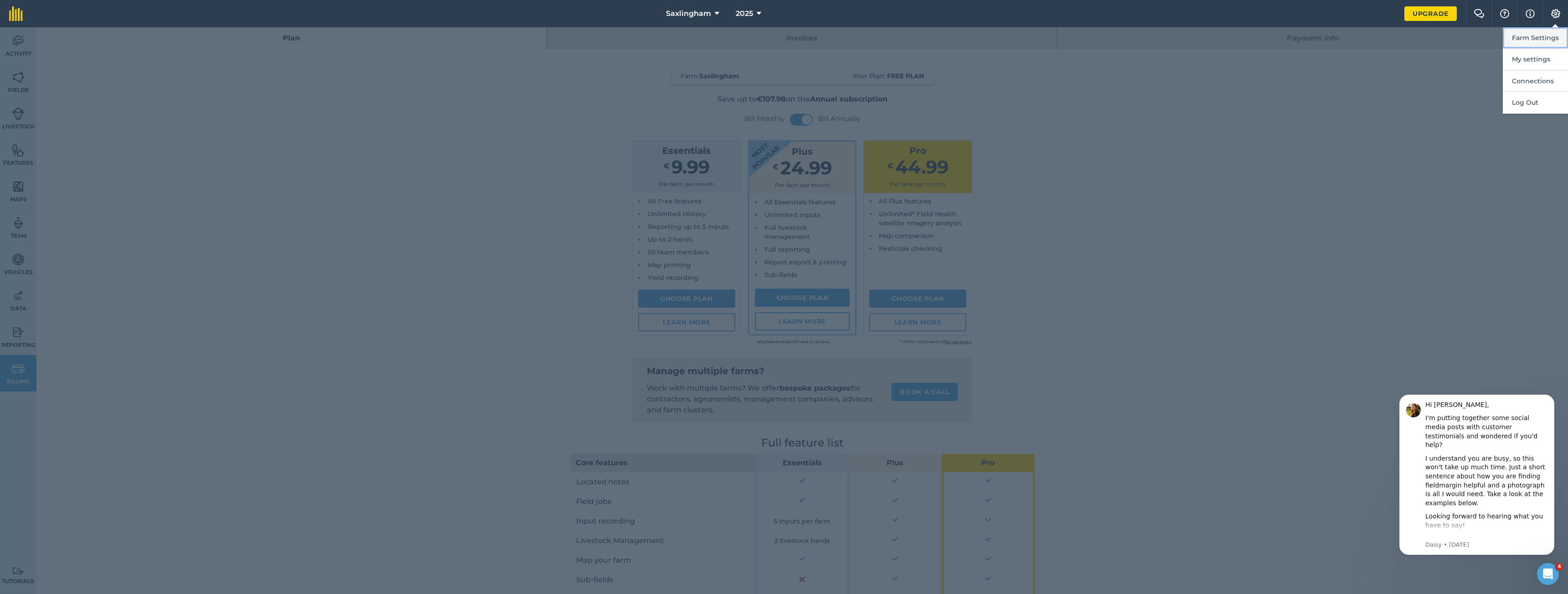
click at [1529, 38] on button "Farm Settings" at bounding box center [1535, 38] width 65 height 22
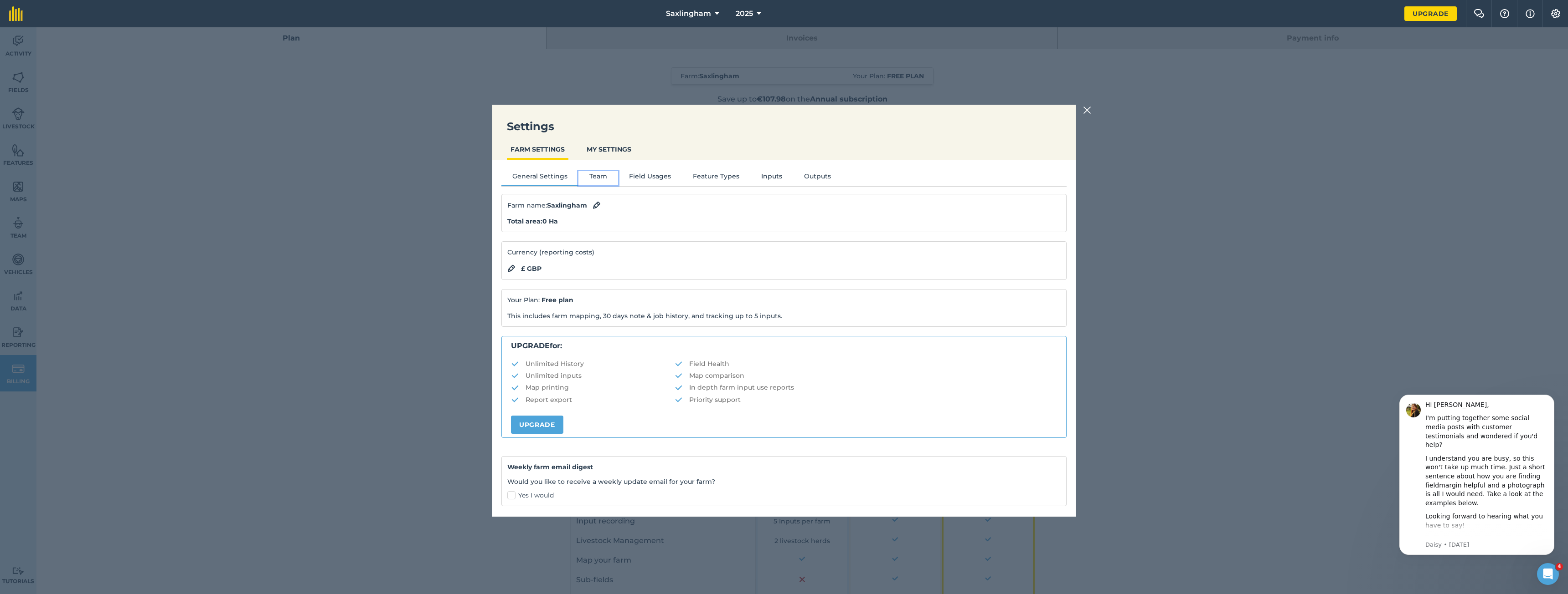
click at [604, 176] on button "Team" at bounding box center [598, 177] width 40 height 14
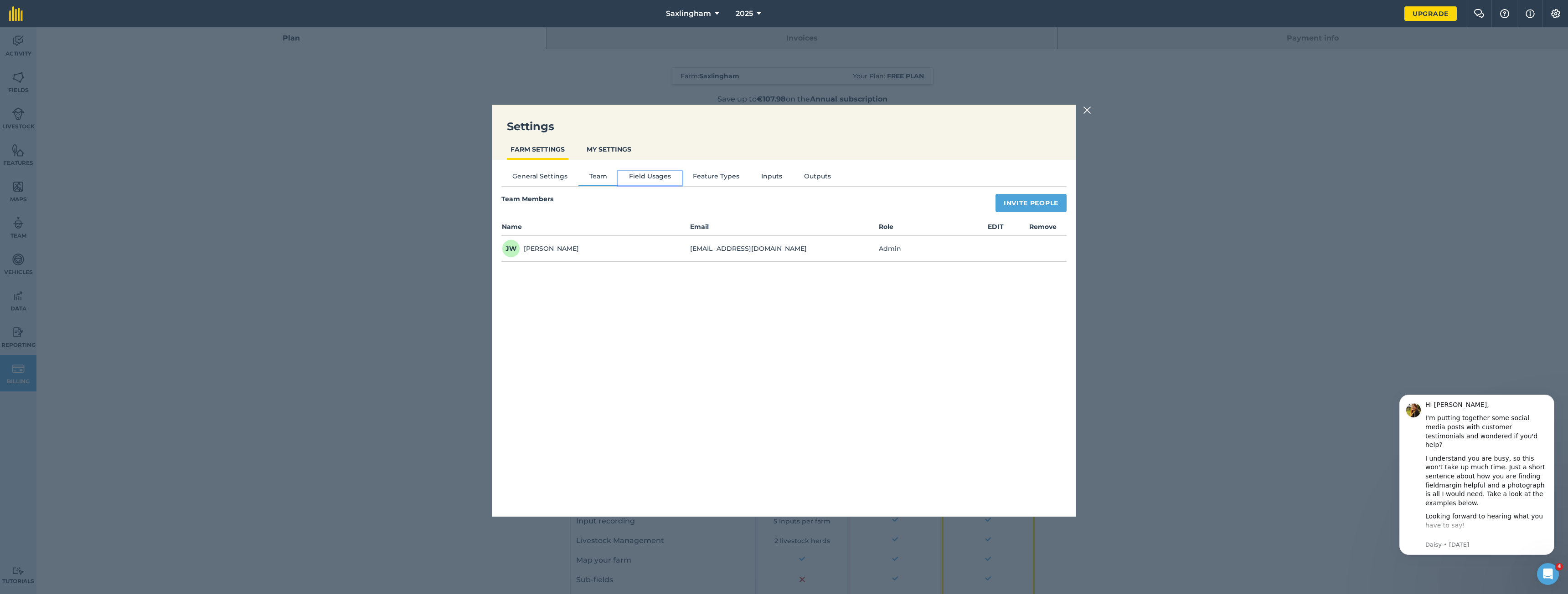
click at [651, 180] on button "Field Usages" at bounding box center [650, 177] width 64 height 14
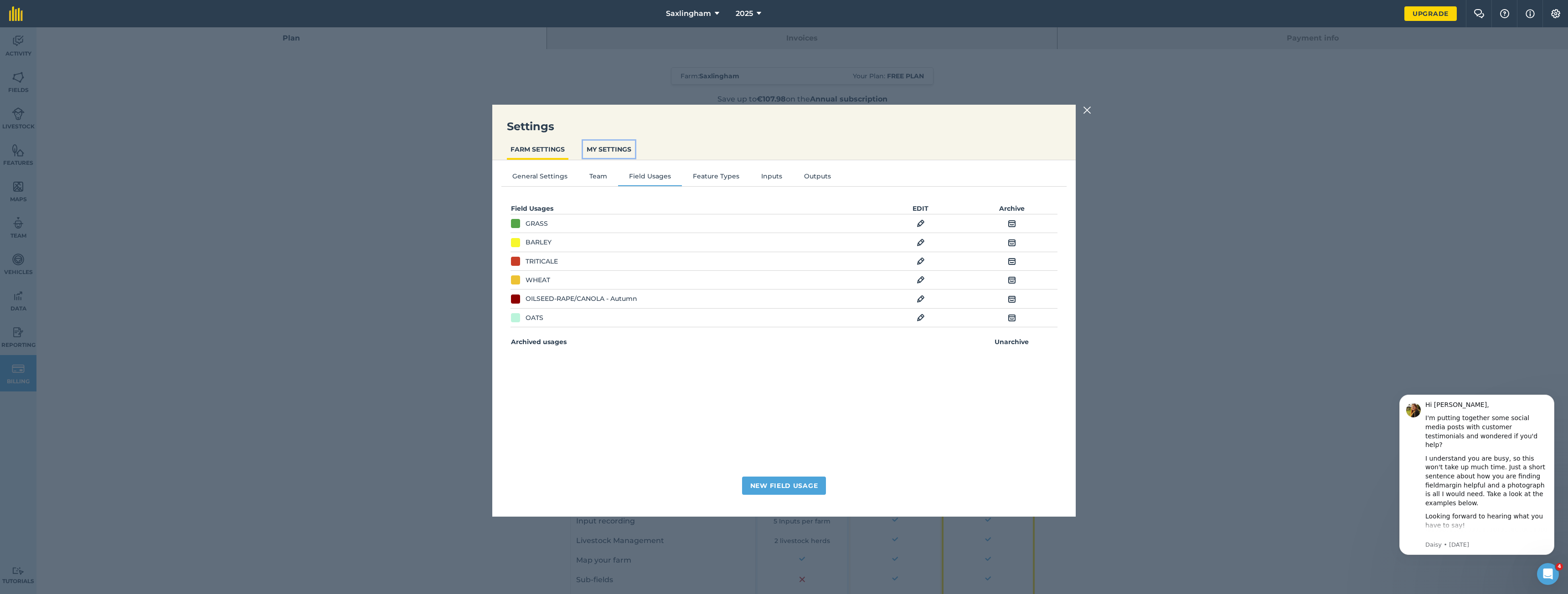
click at [613, 154] on button "MY SETTINGS" at bounding box center [608, 149] width 52 height 17
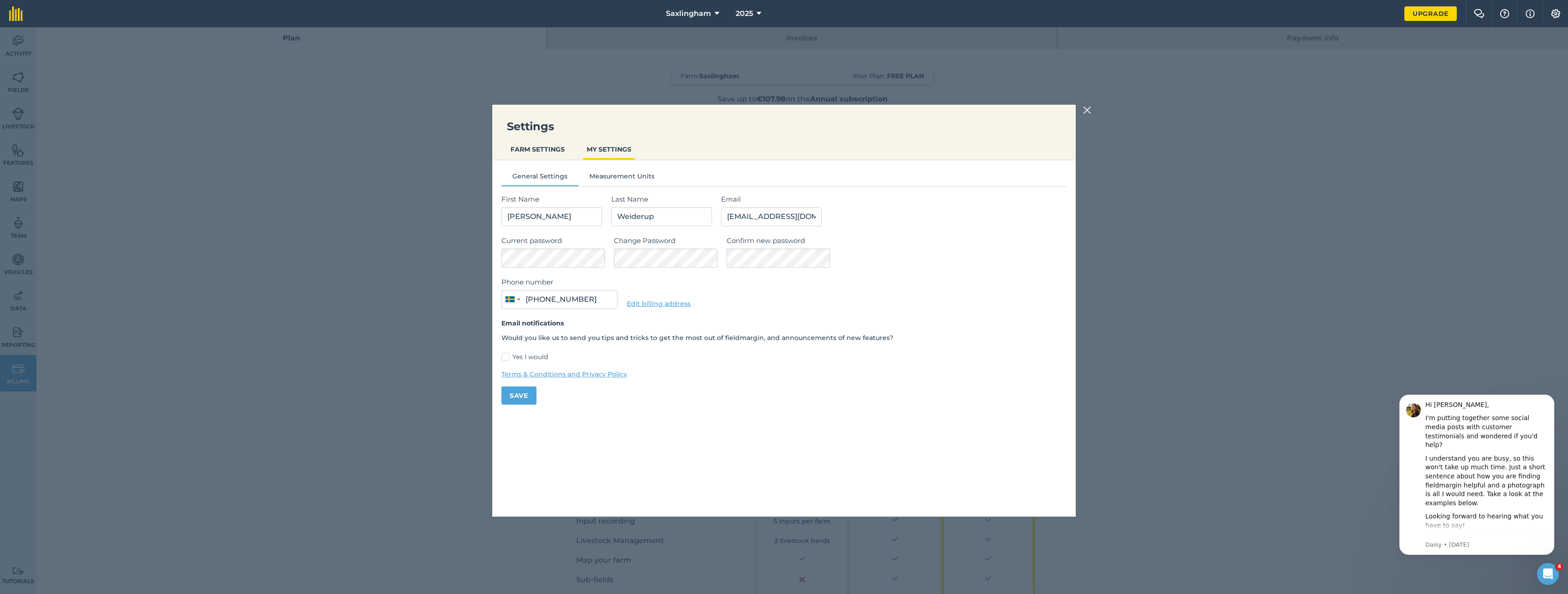
click at [1088, 110] on img at bounding box center [1087, 110] width 8 height 11
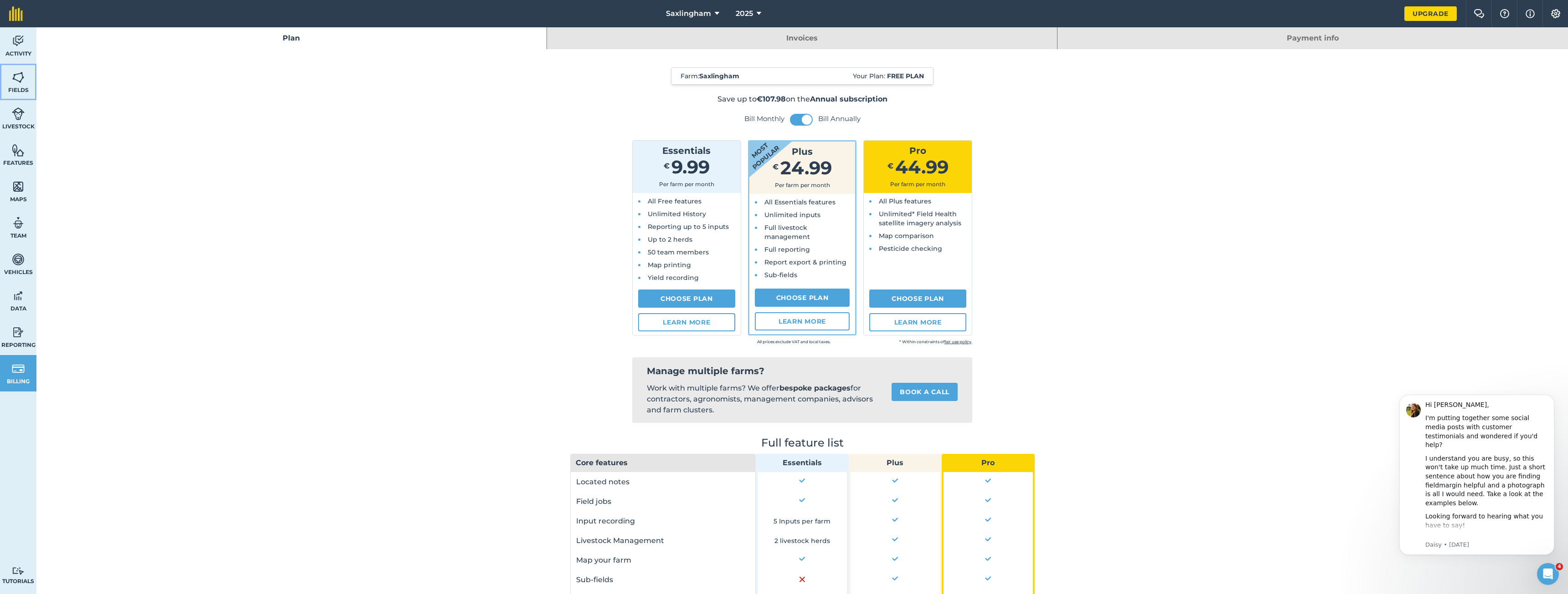
click at [17, 82] on img at bounding box center [18, 77] width 13 height 14
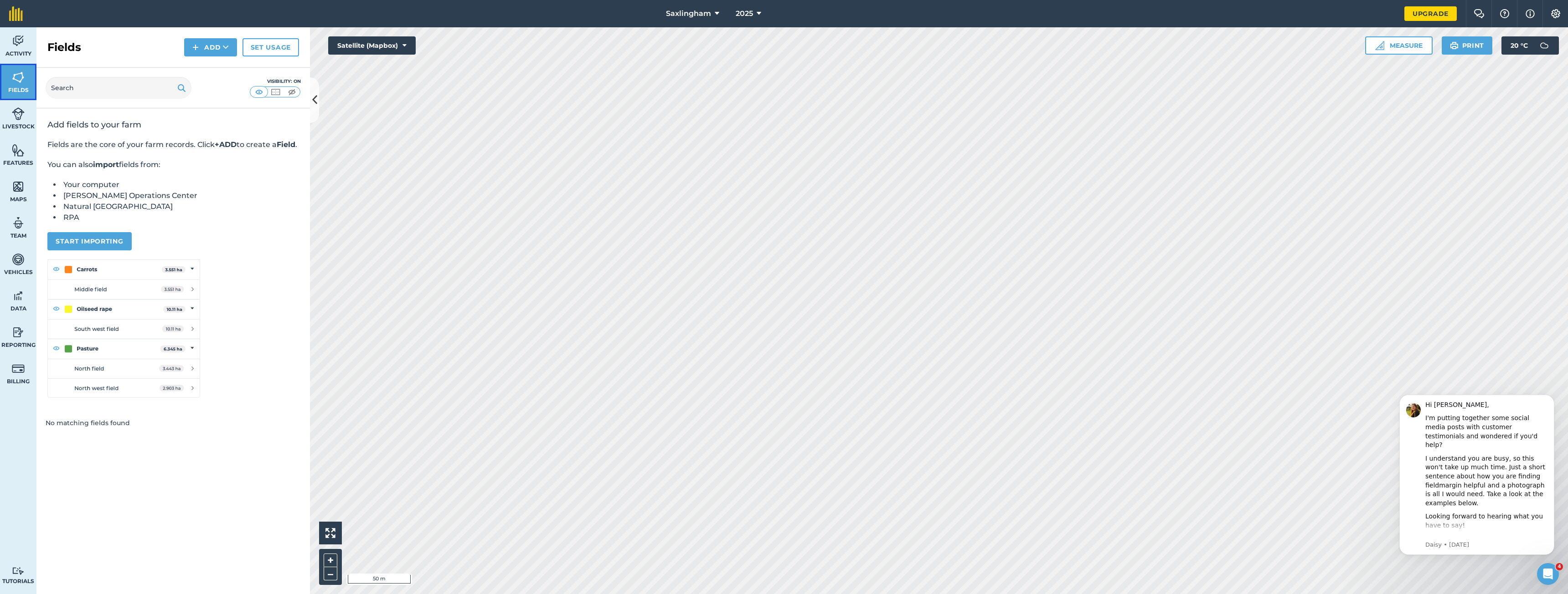
click at [19, 89] on span "Fields" at bounding box center [18, 90] width 36 height 7
click at [1552, 14] on img at bounding box center [1555, 14] width 11 height 9
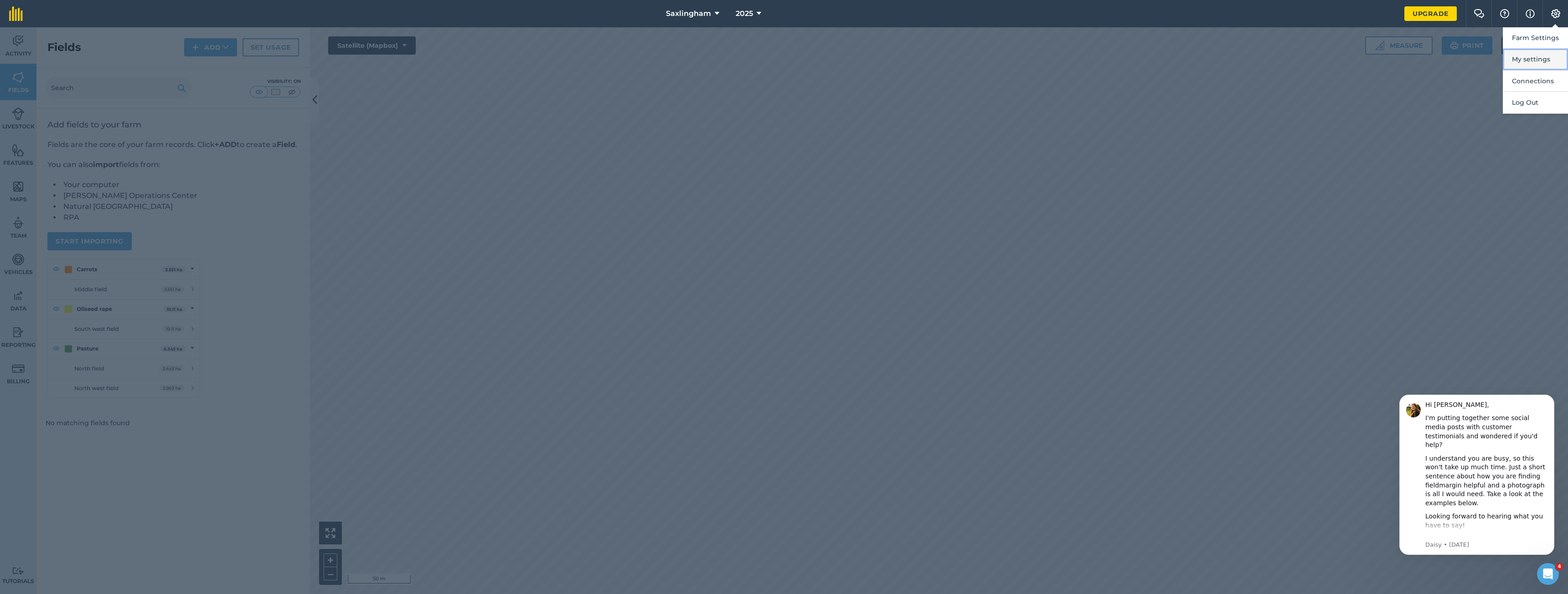
click at [1535, 63] on button "My settings" at bounding box center [1535, 60] width 65 height 22
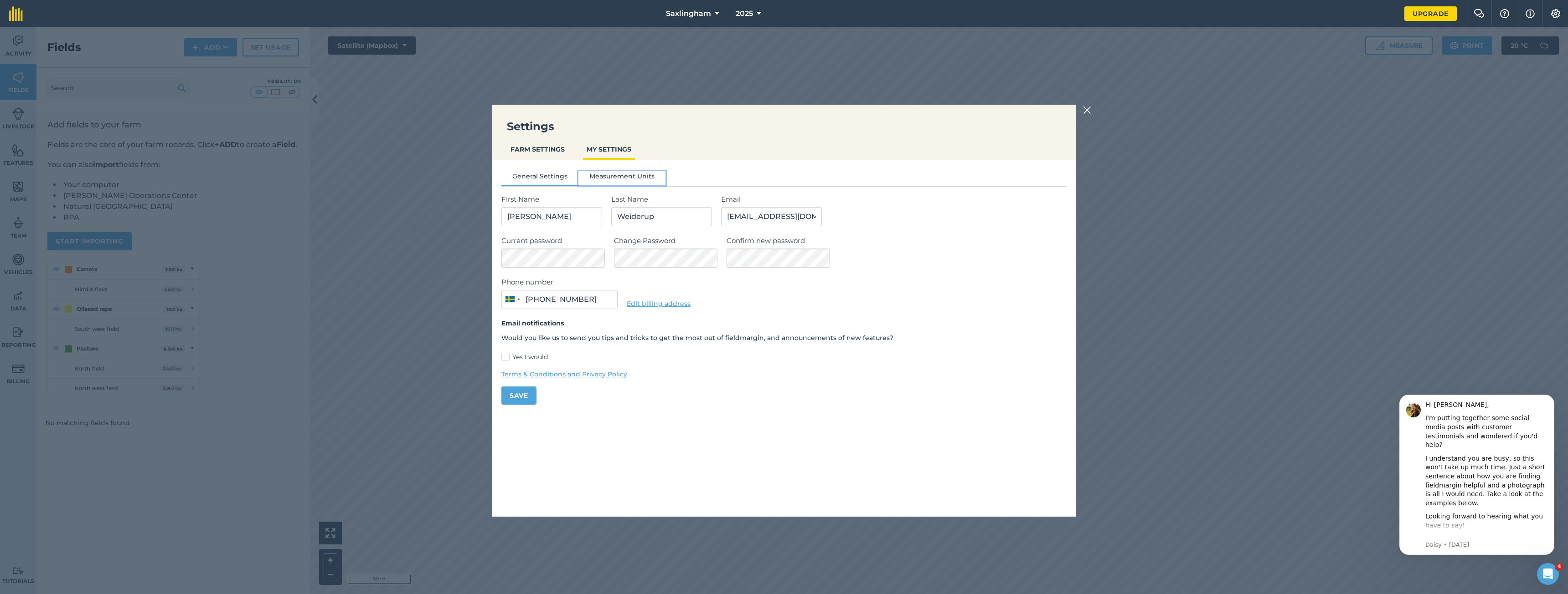
click at [605, 180] on button "Measurement Units" at bounding box center [622, 177] width 87 height 14
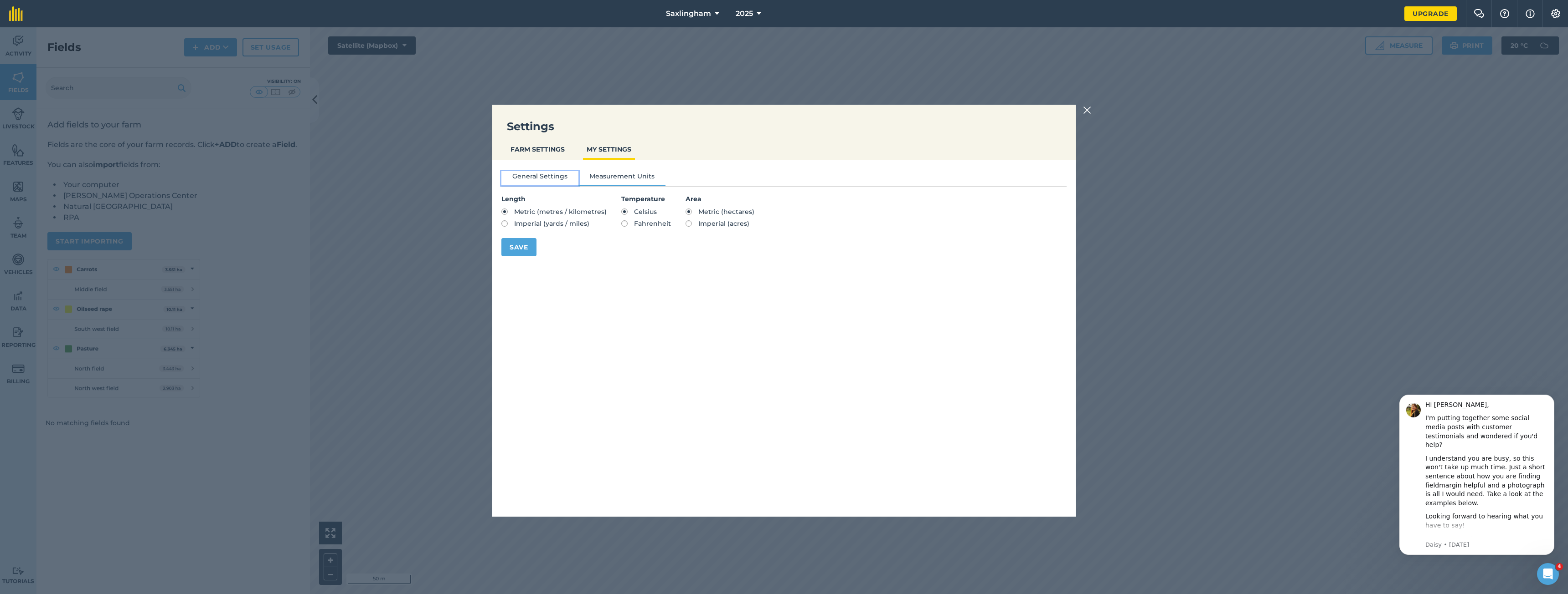
click at [550, 177] on button "General Settings" at bounding box center [539, 177] width 77 height 14
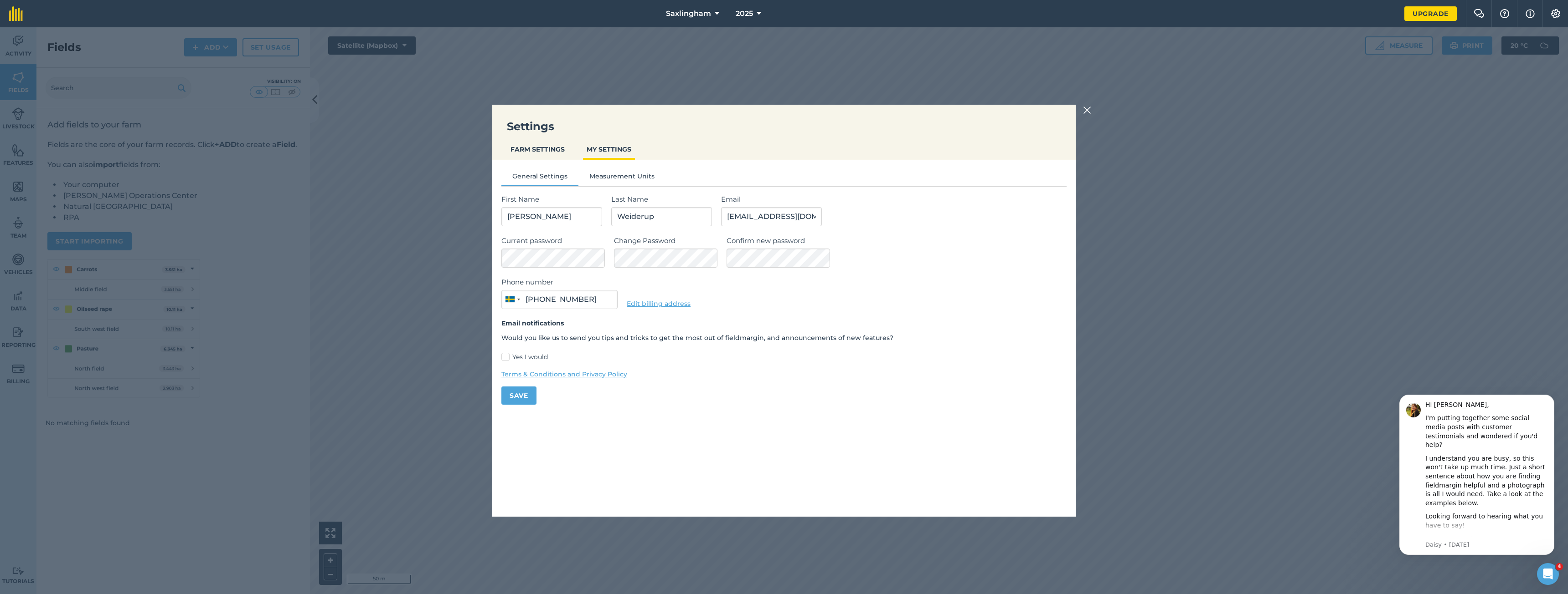
click at [536, 138] on div "Settings FARM SETTINGS MY SETTINGS" at bounding box center [784, 132] width 584 height 55
click at [530, 154] on button "FARM SETTINGS" at bounding box center [537, 149] width 62 height 17
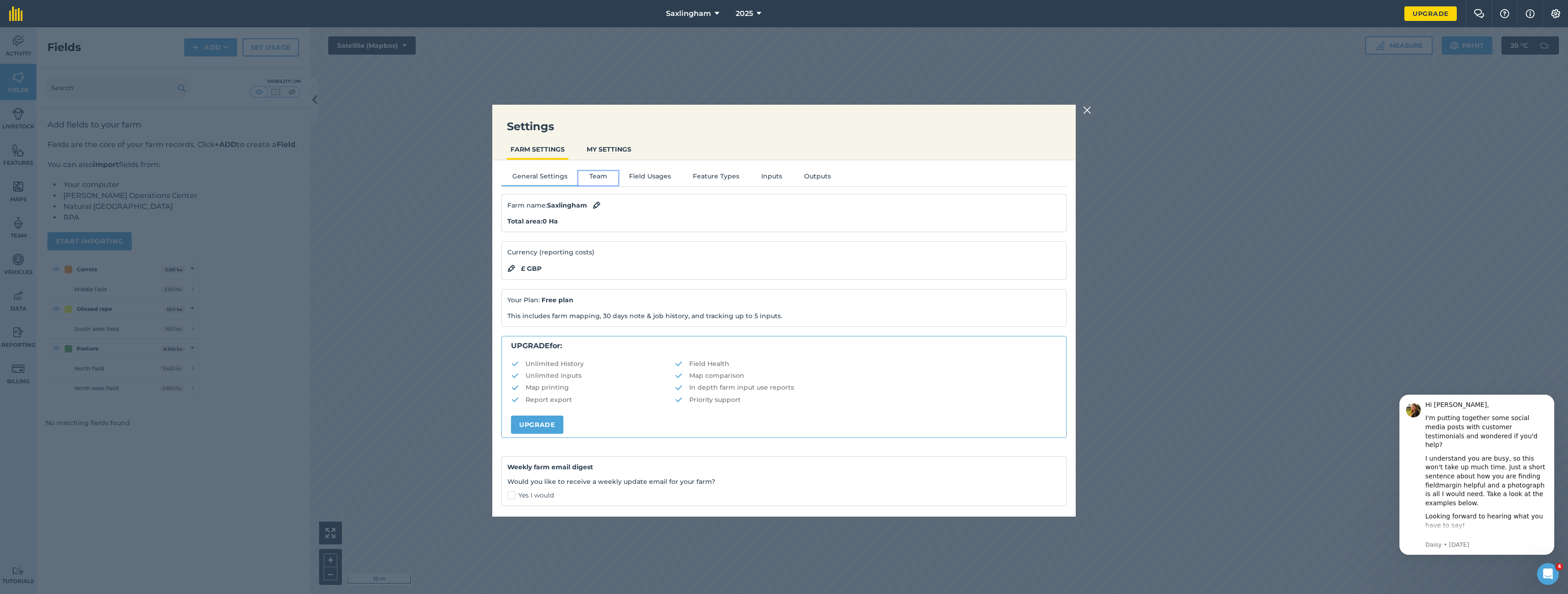
click at [606, 177] on button "Team" at bounding box center [598, 177] width 40 height 14
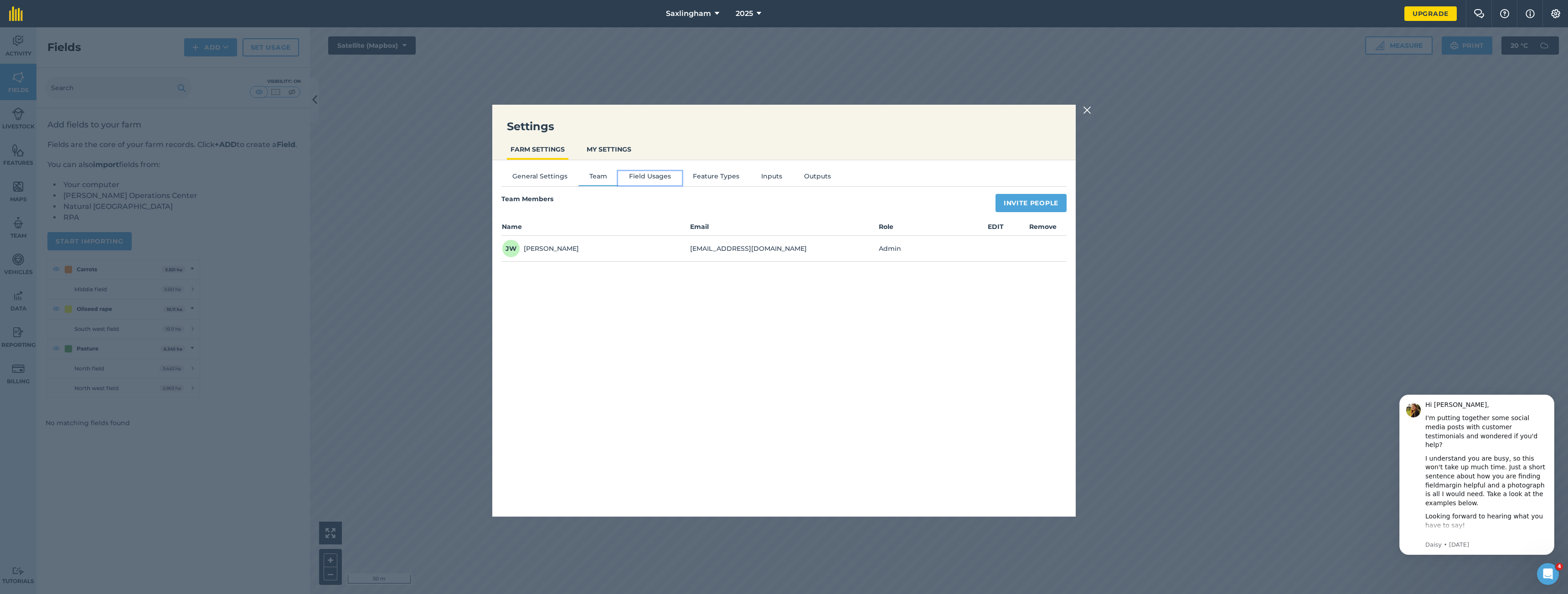
click at [645, 180] on button "Field Usages" at bounding box center [650, 177] width 64 height 14
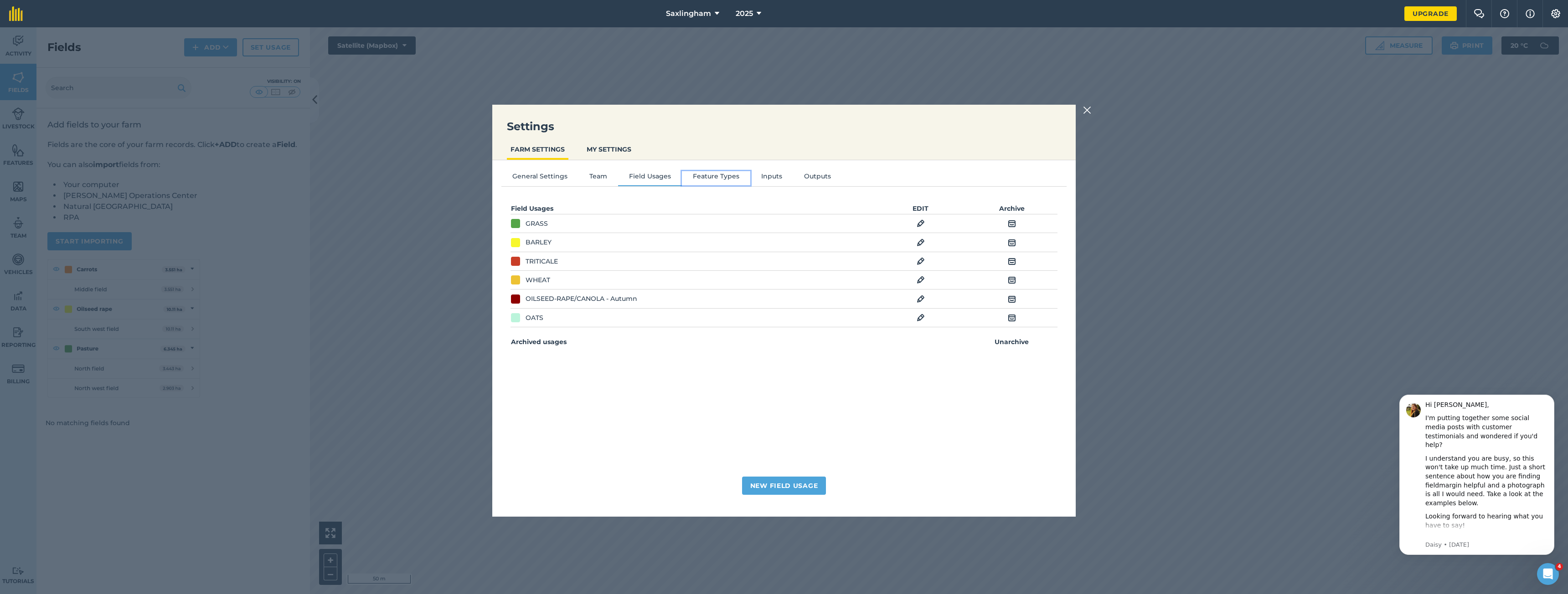
click at [710, 182] on button "Feature Types" at bounding box center [717, 177] width 69 height 14
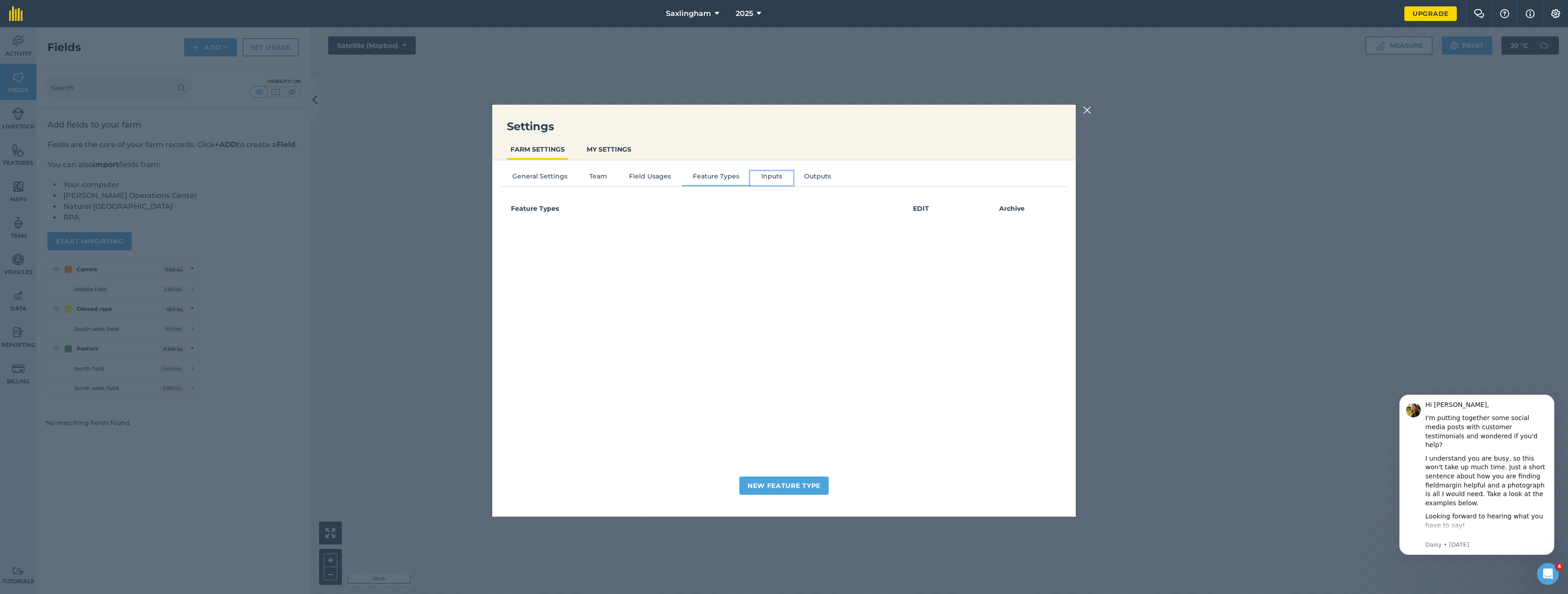
click at [784, 175] on button "Inputs" at bounding box center [771, 177] width 43 height 14
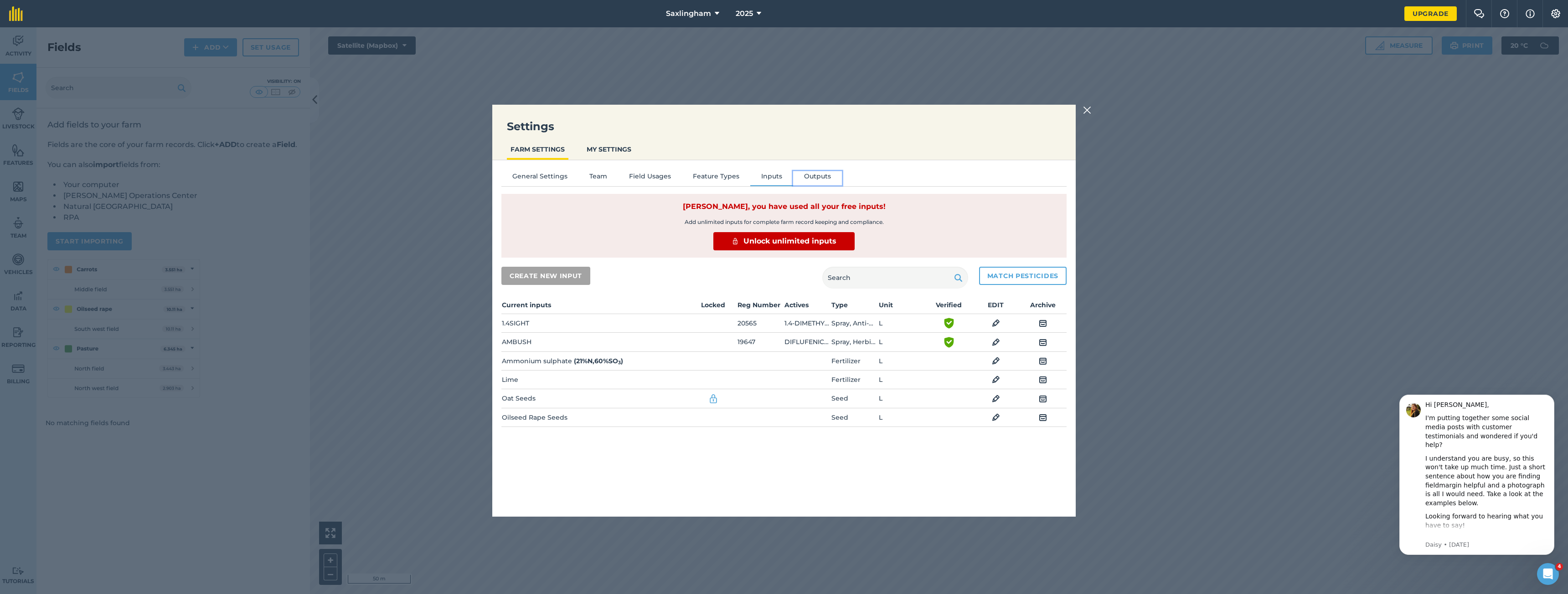
click at [822, 175] on button "Outputs" at bounding box center [818, 177] width 49 height 14
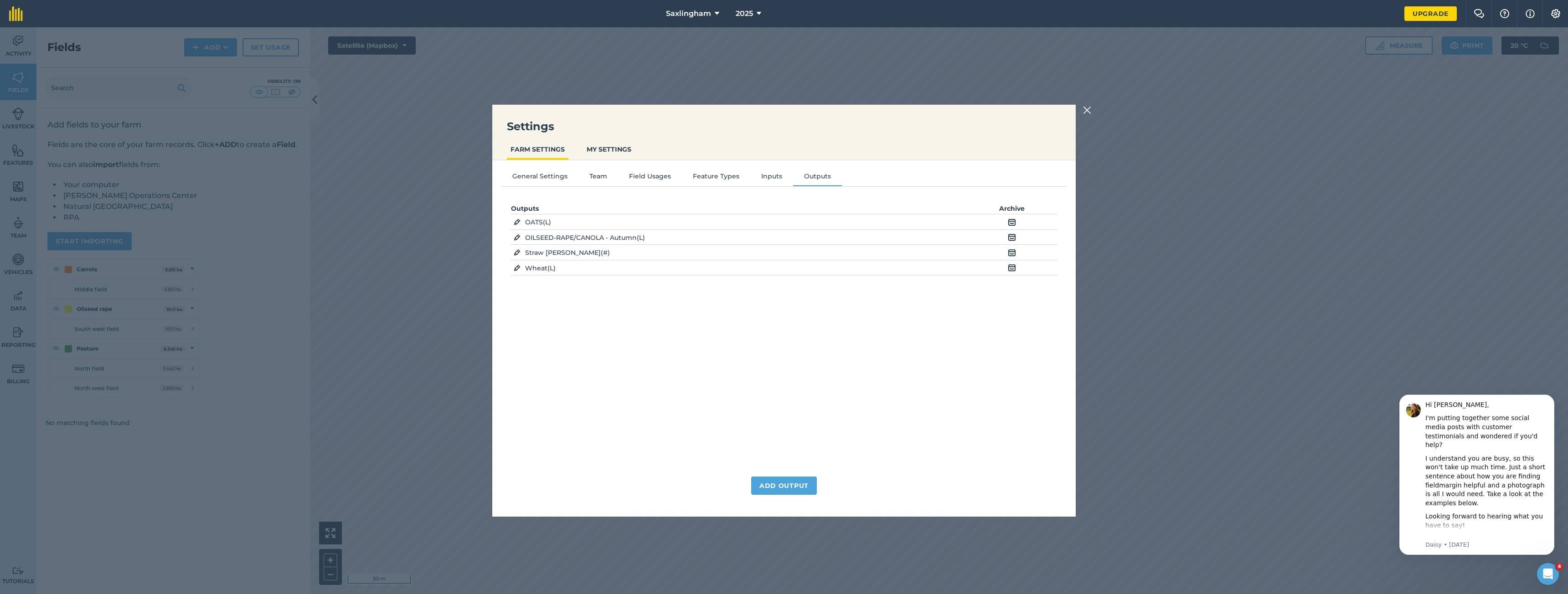
click at [1088, 108] on img at bounding box center [1087, 110] width 8 height 11
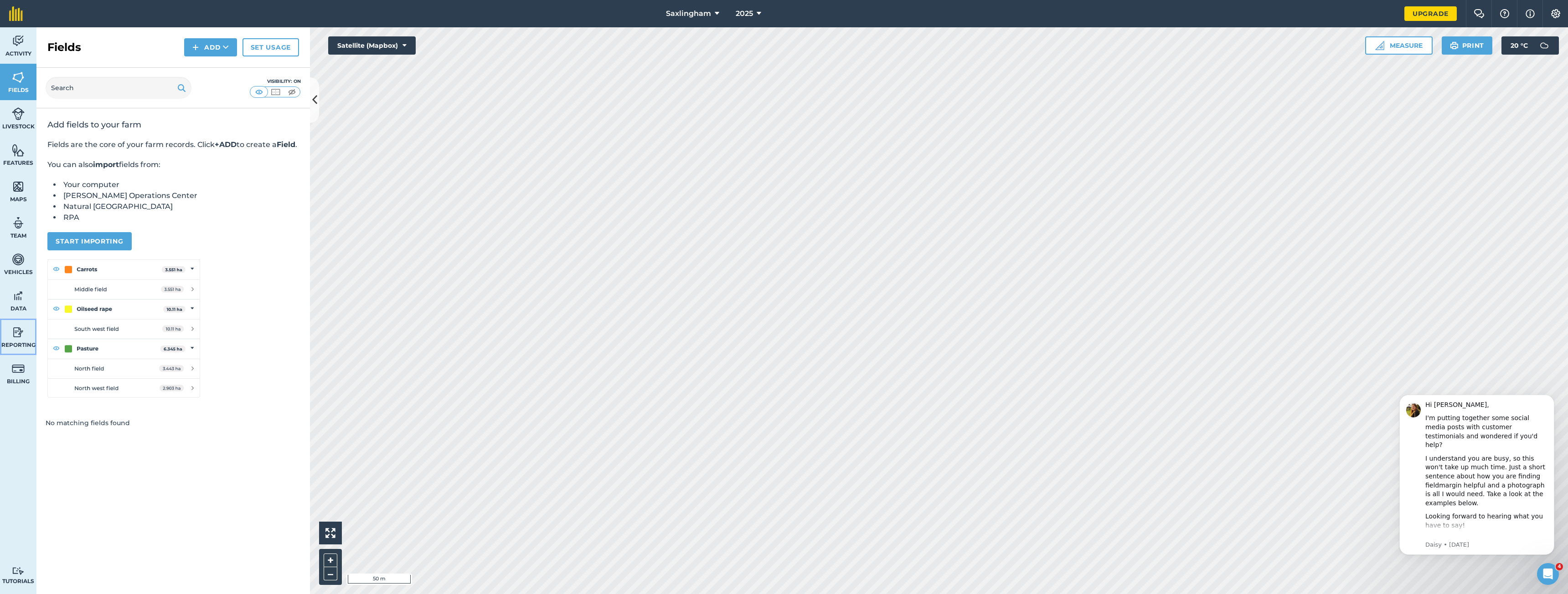
click at [12, 335] on img at bounding box center [18, 332] width 13 height 14
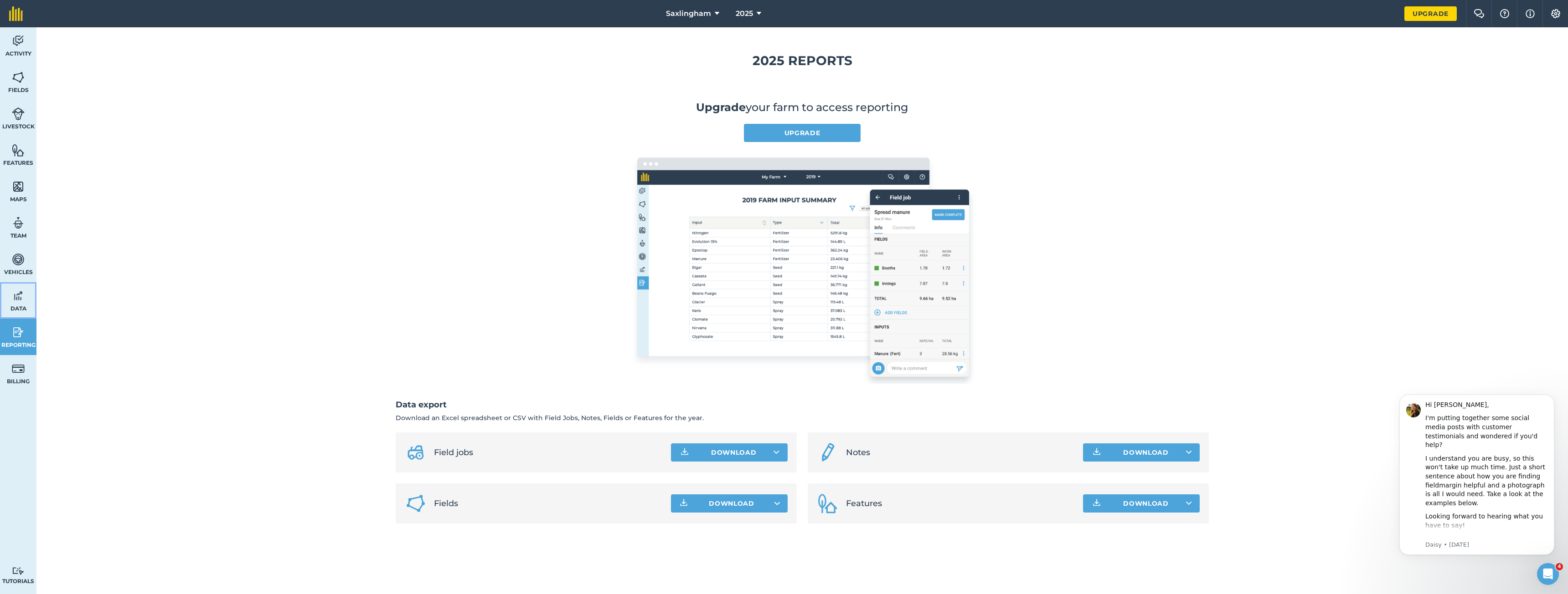
click at [20, 301] on img at bounding box center [18, 296] width 13 height 14
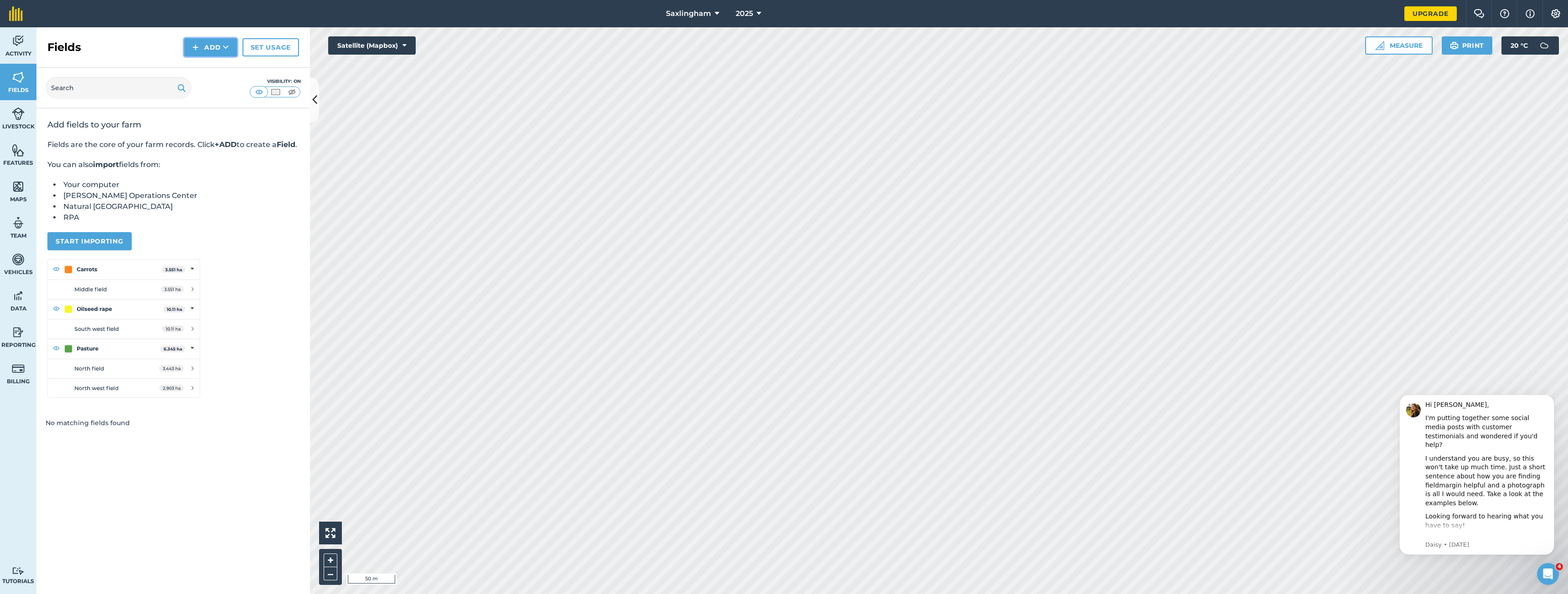
click at [223, 52] on icon at bounding box center [225, 47] width 6 height 9
click at [200, 67] on link "Draw" at bounding box center [210, 68] width 50 height 20
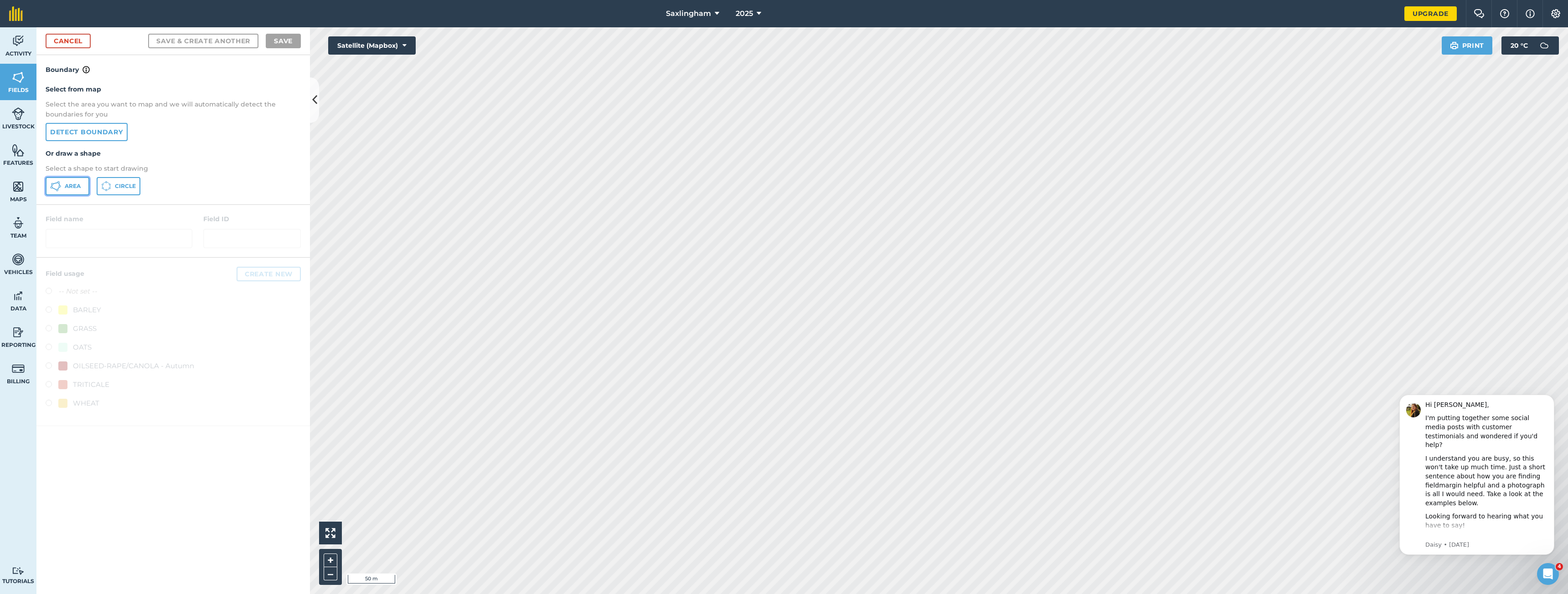
click at [70, 191] on button "Area" at bounding box center [67, 186] width 43 height 18
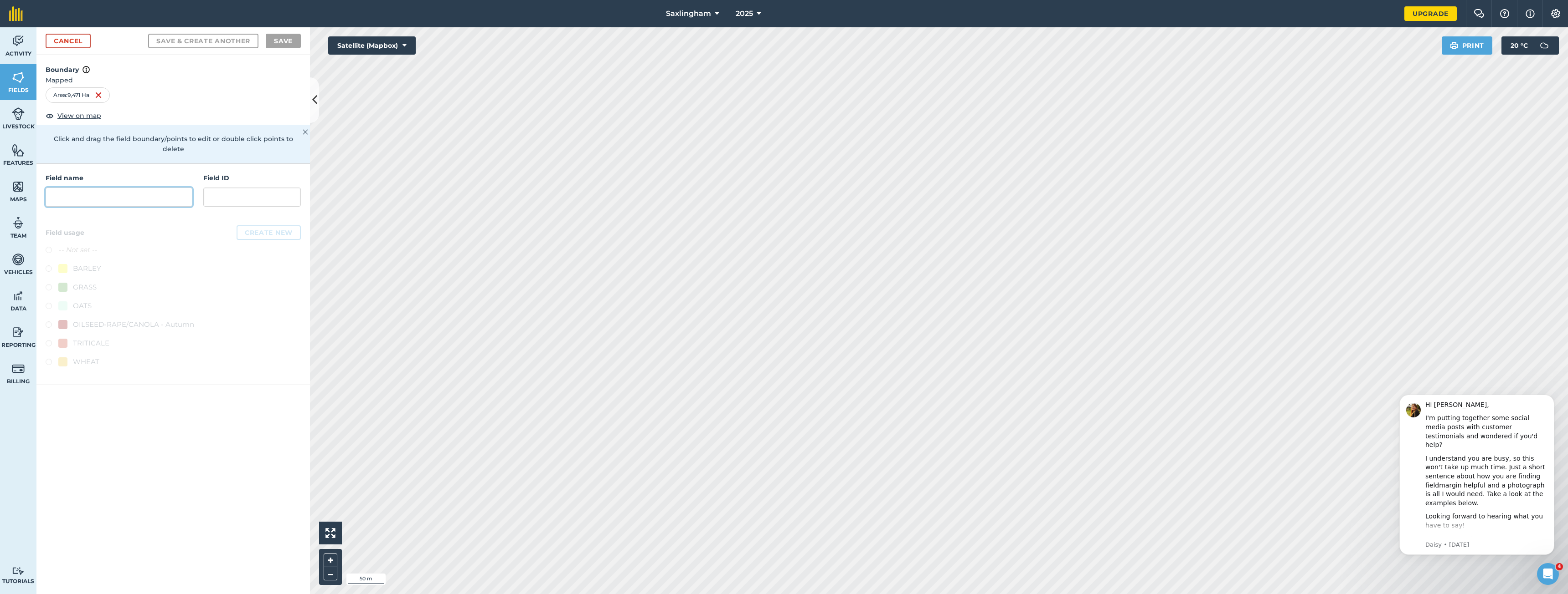
click at [88, 195] on input "text" at bounding box center [119, 197] width 147 height 19
type input "F"
type input "[GEOGRAPHIC_DATA]"
click at [74, 356] on div "WHEAT" at bounding box center [86, 362] width 26 height 11
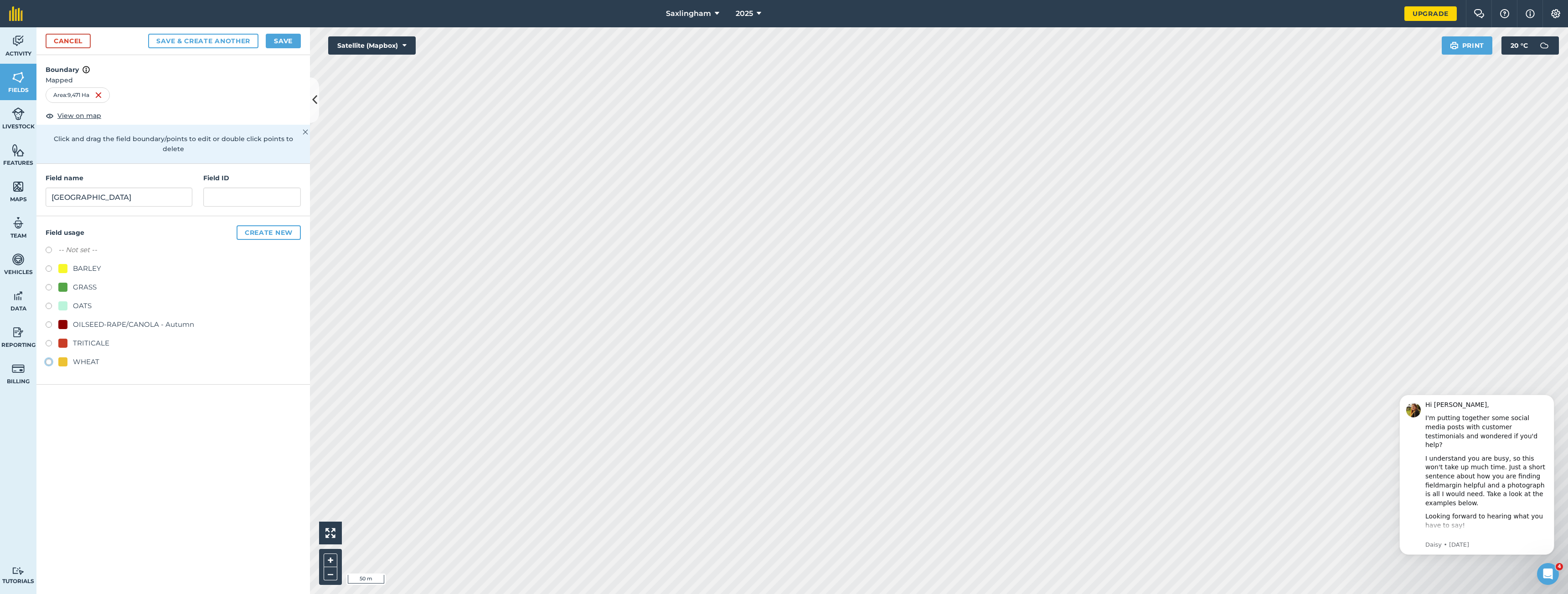
radio input "true"
click at [296, 40] on button "Save" at bounding box center [283, 41] width 35 height 14
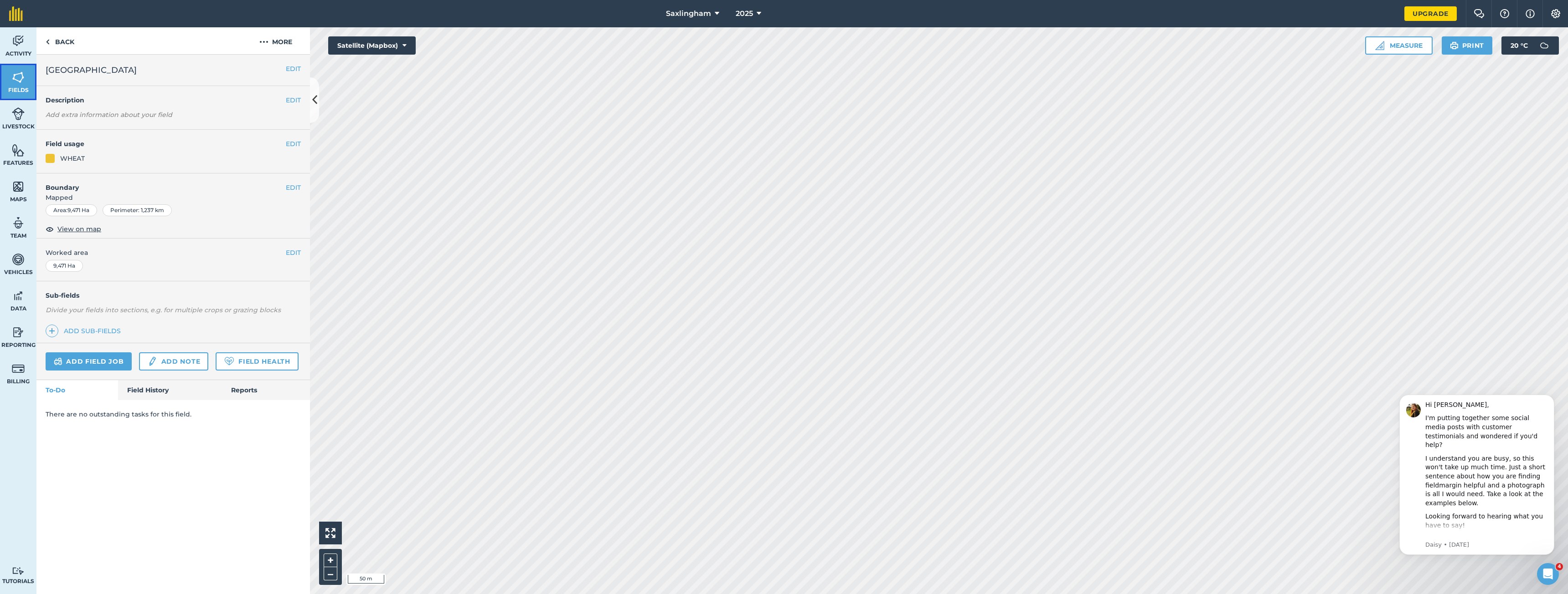
click at [11, 81] on link "Fields" at bounding box center [18, 82] width 36 height 36
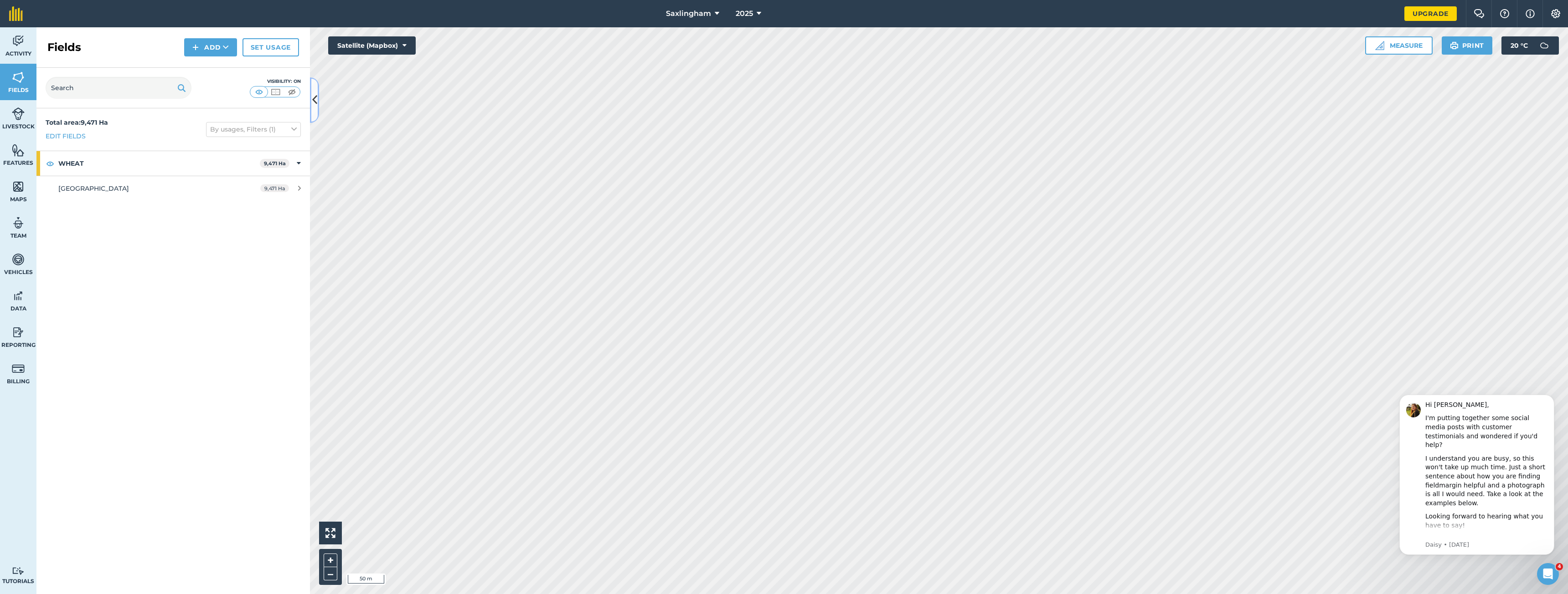
click at [313, 95] on icon at bounding box center [315, 100] width 5 height 16
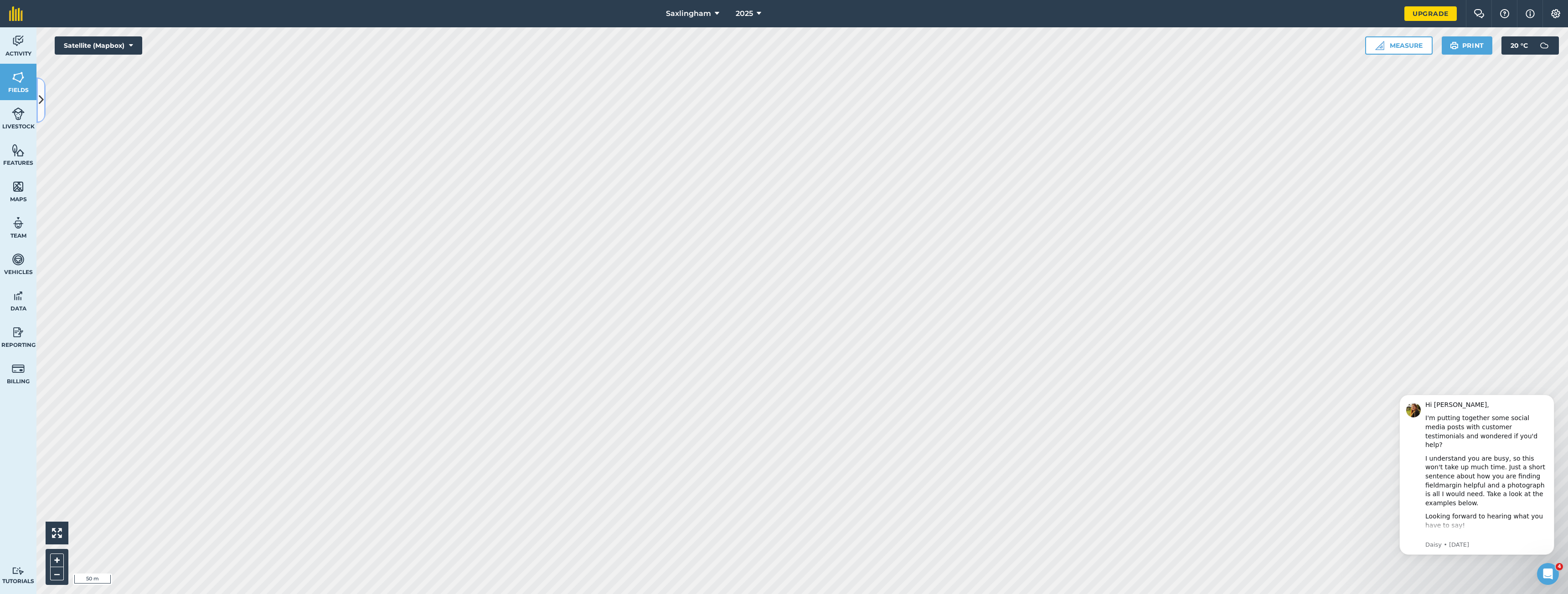
click at [43, 94] on icon at bounding box center [42, 100] width 5 height 16
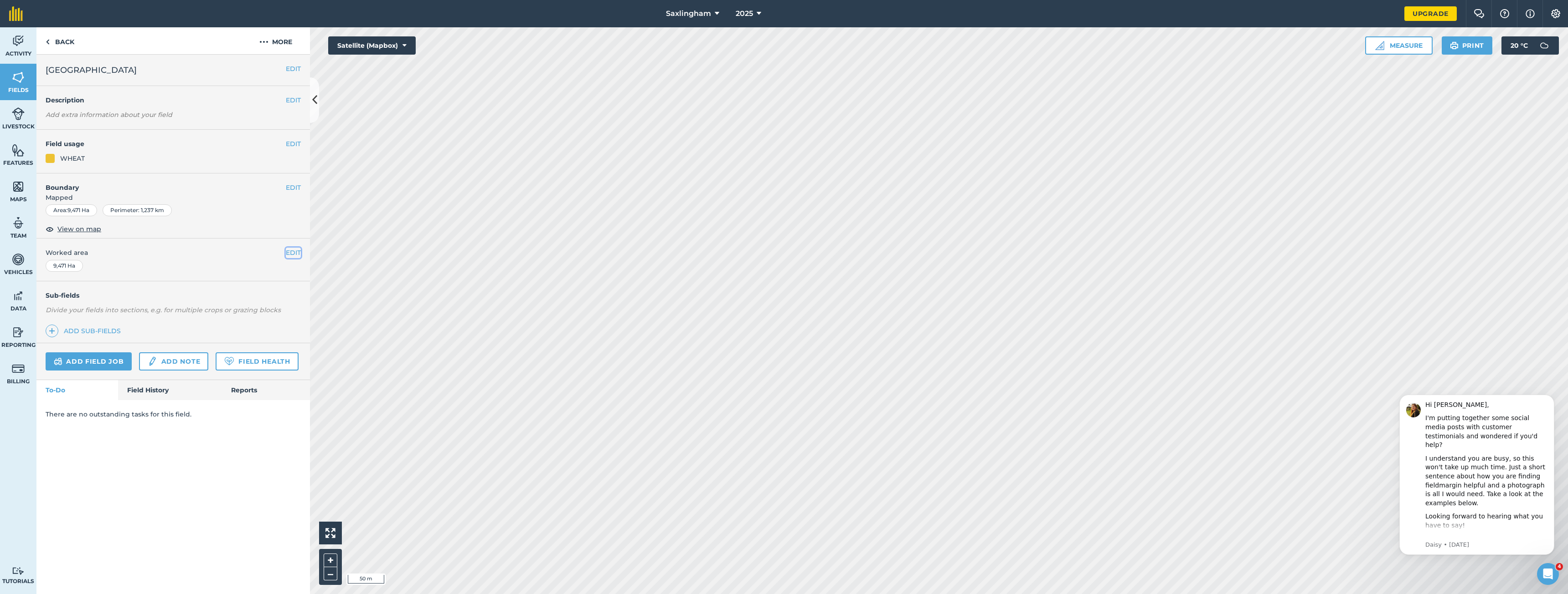
click at [296, 249] on button "EDIT" at bounding box center [293, 252] width 15 height 10
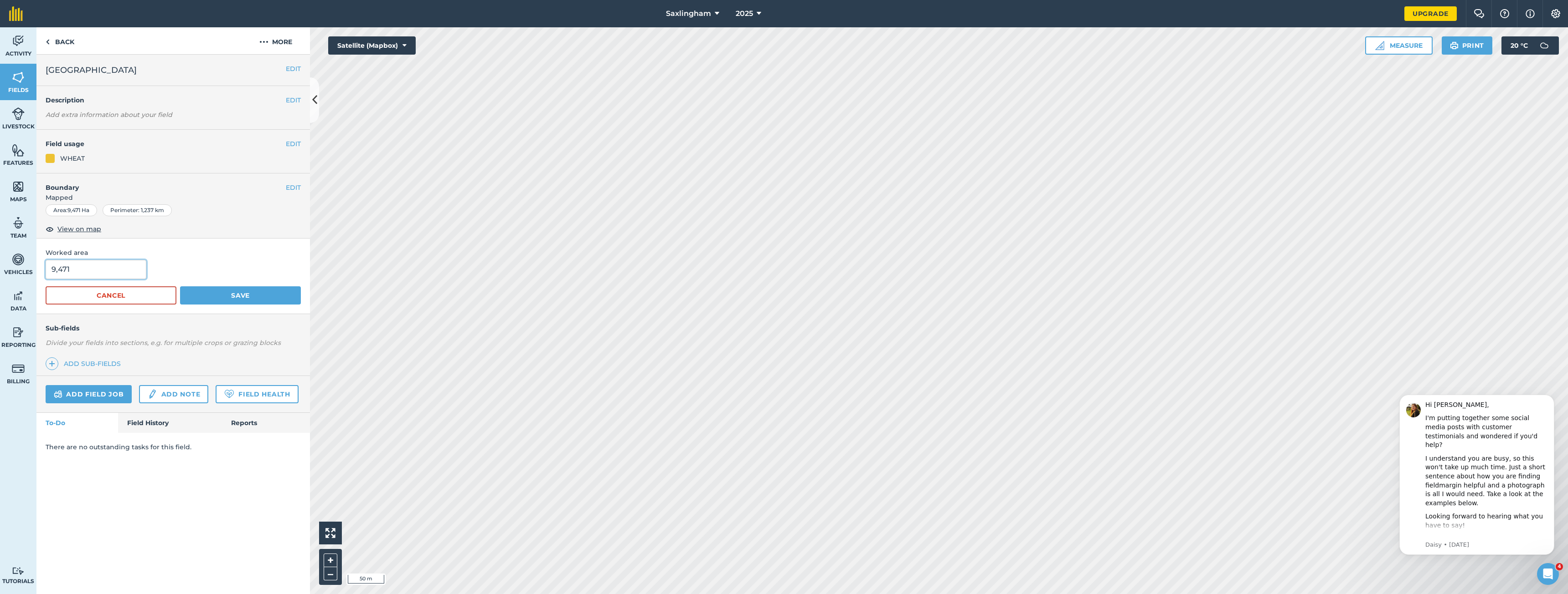
drag, startPoint x: 77, startPoint y: 268, endPoint x: 59, endPoint y: 269, distance: 18.0
click at [59, 269] on input "9,471" at bounding box center [95, 269] width 100 height 19
type input "9,27"
click at [180, 287] on button "Save" at bounding box center [241, 296] width 121 height 18
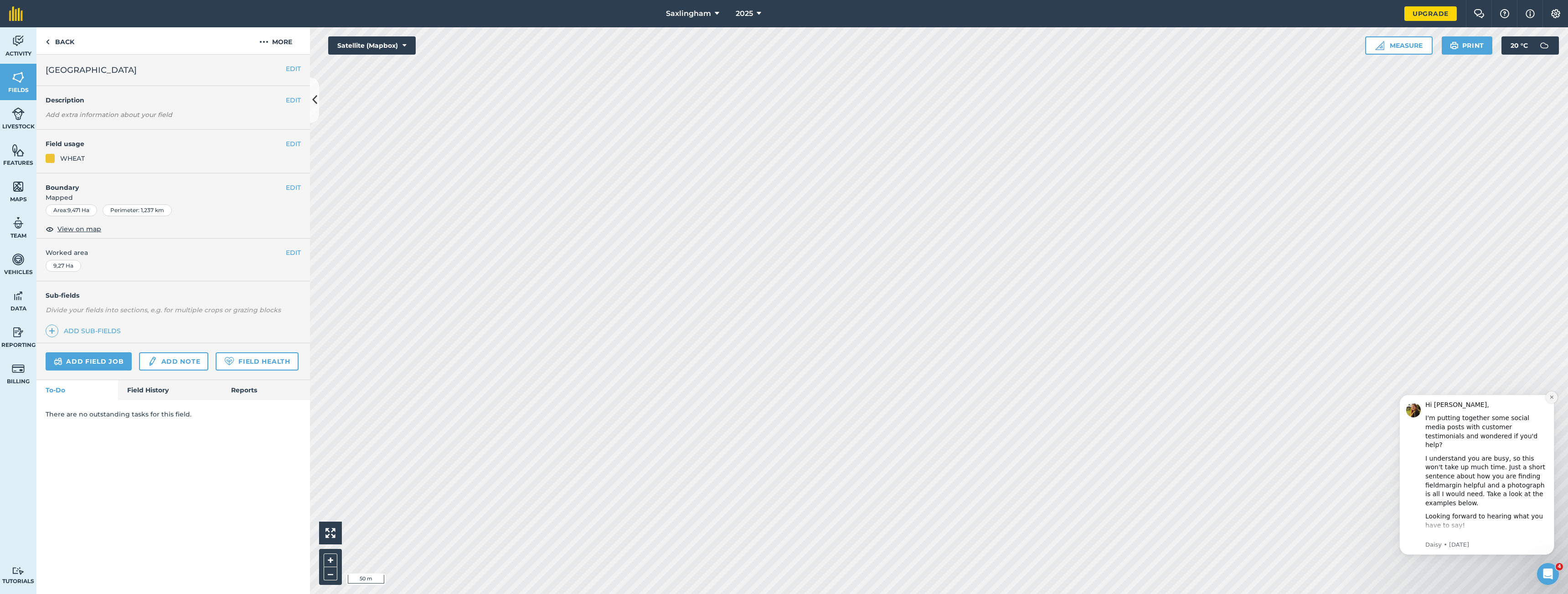
click at [1549, 399] on icon "Dismiss notification" at bounding box center [1552, 398] width 5 height 5
click at [18, 84] on img at bounding box center [18, 77] width 13 height 14
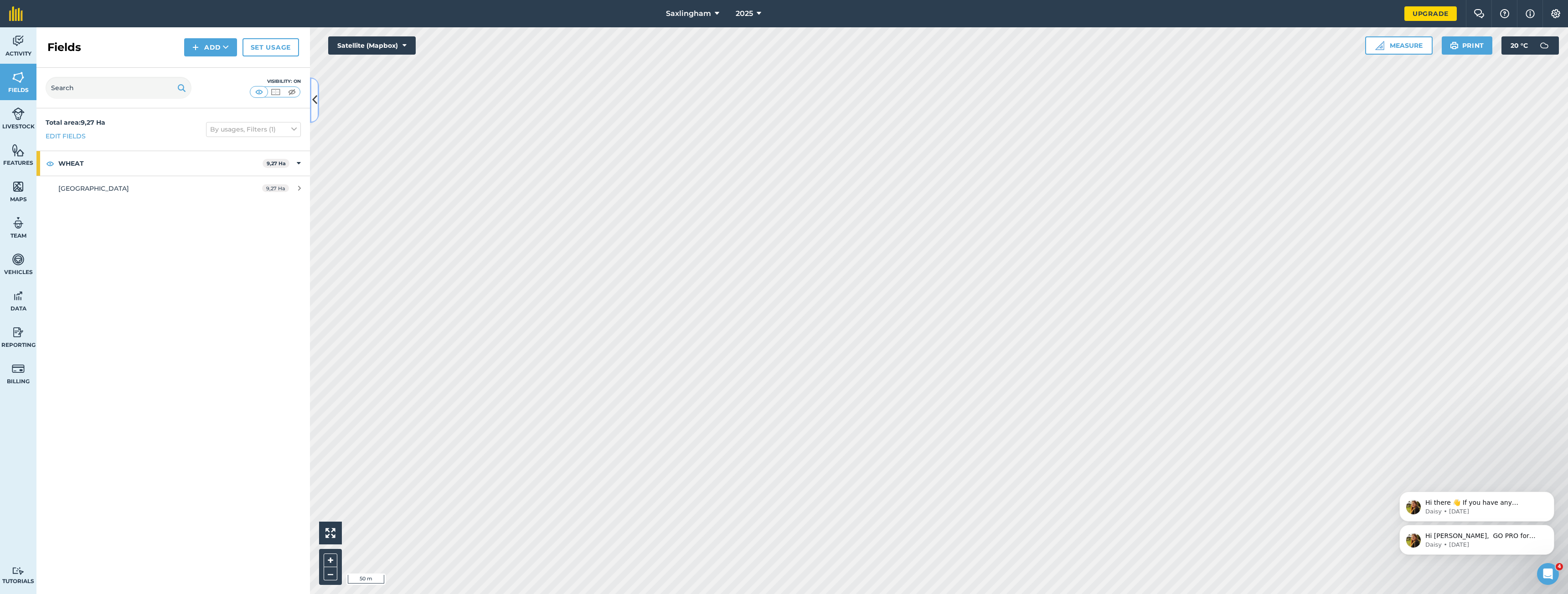
click at [314, 99] on icon at bounding box center [315, 100] width 5 height 16
